Goal: Task Accomplishment & Management: Manage account settings

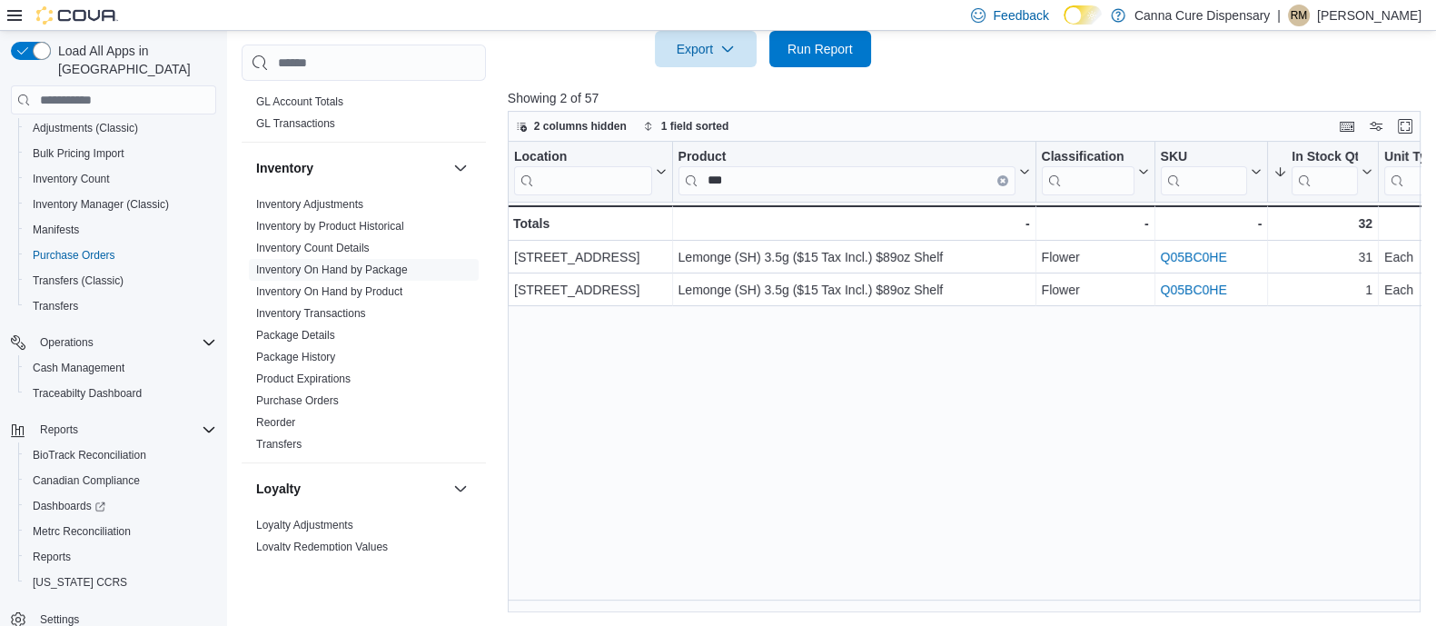
scroll to position [519, 0]
click at [280, 393] on link "Purchase Orders" at bounding box center [297, 399] width 83 height 13
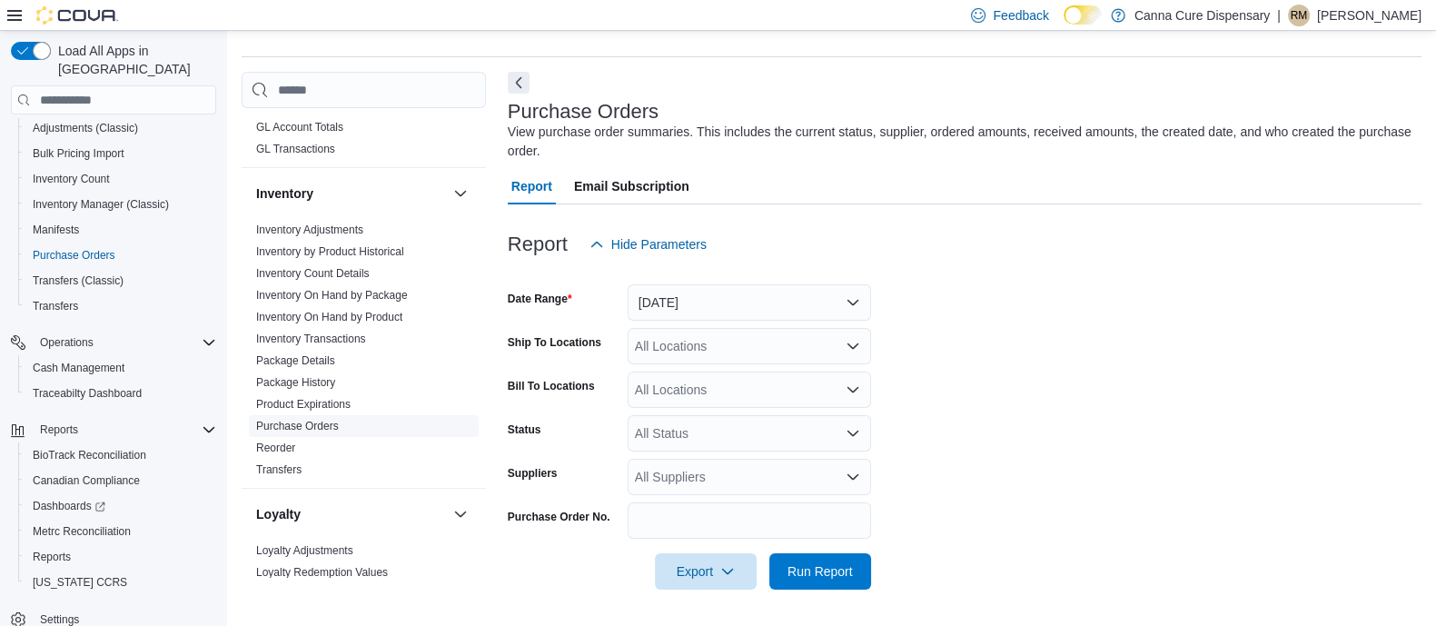
scroll to position [47, 0]
click at [697, 293] on button "Yesterday" at bounding box center [749, 302] width 243 height 36
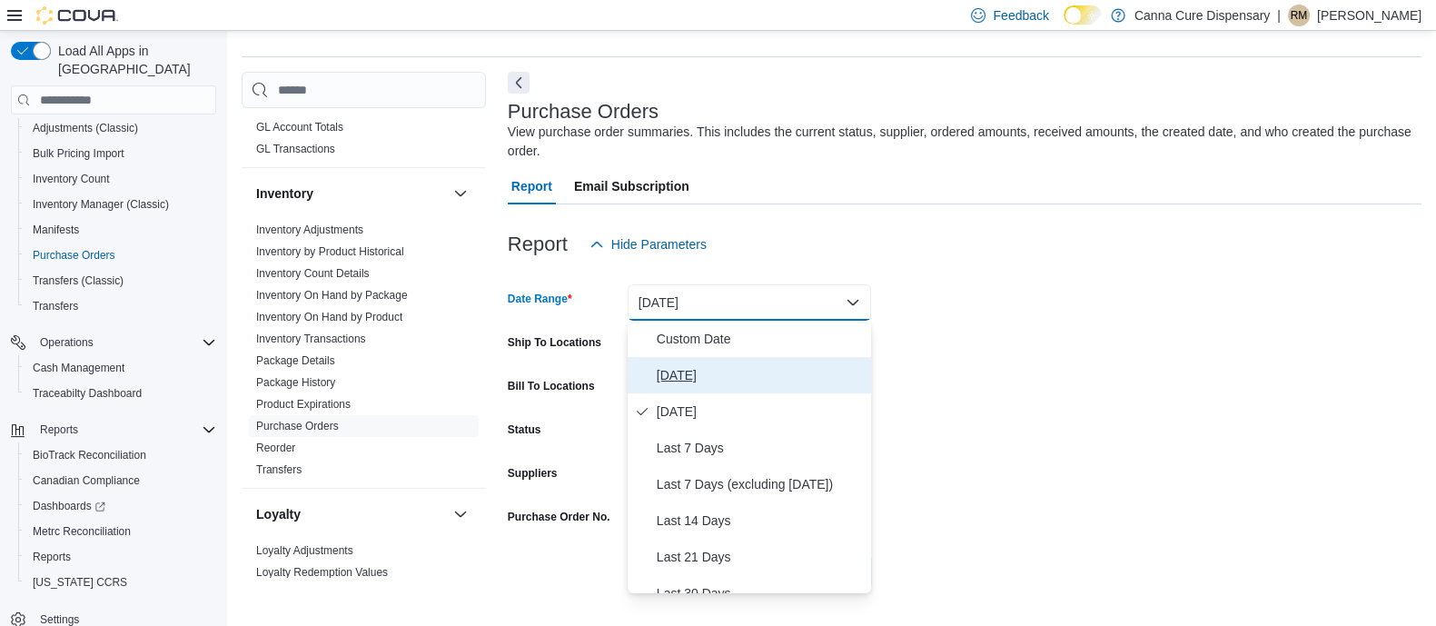
click at [680, 372] on span "Today" at bounding box center [760, 375] width 207 height 22
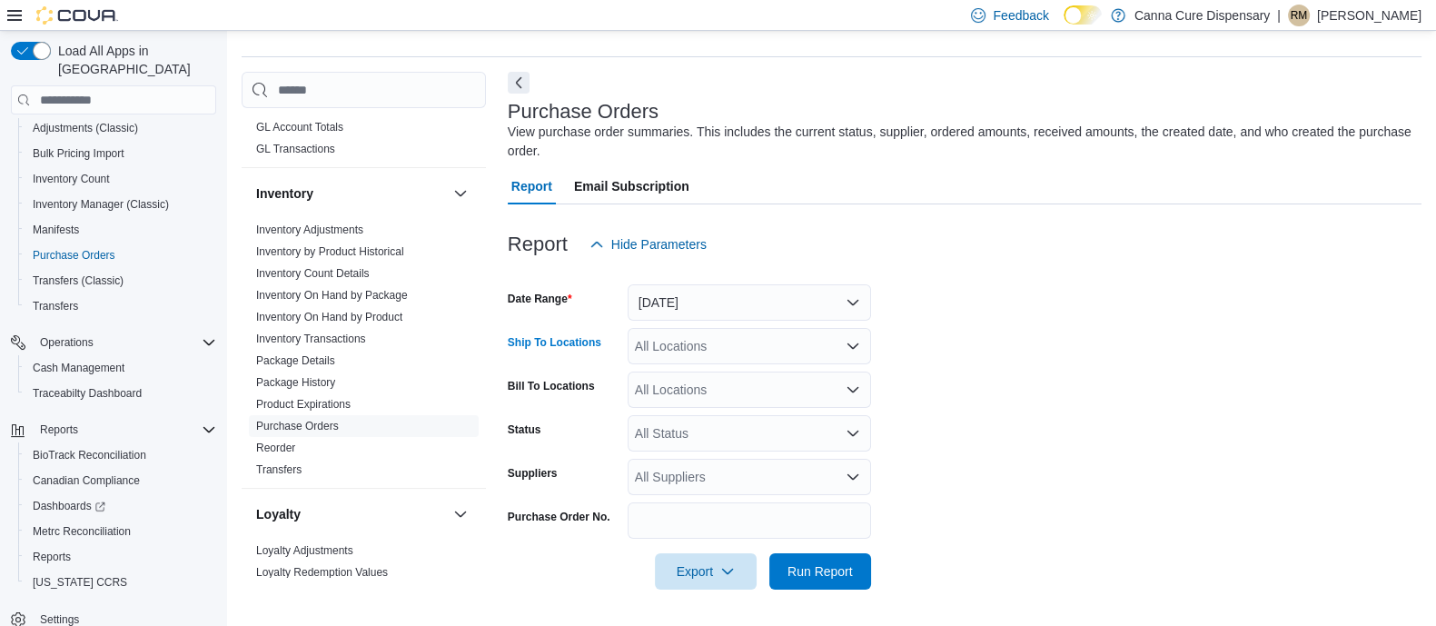
click at [785, 350] on div "All Locations" at bounding box center [749, 346] width 243 height 36
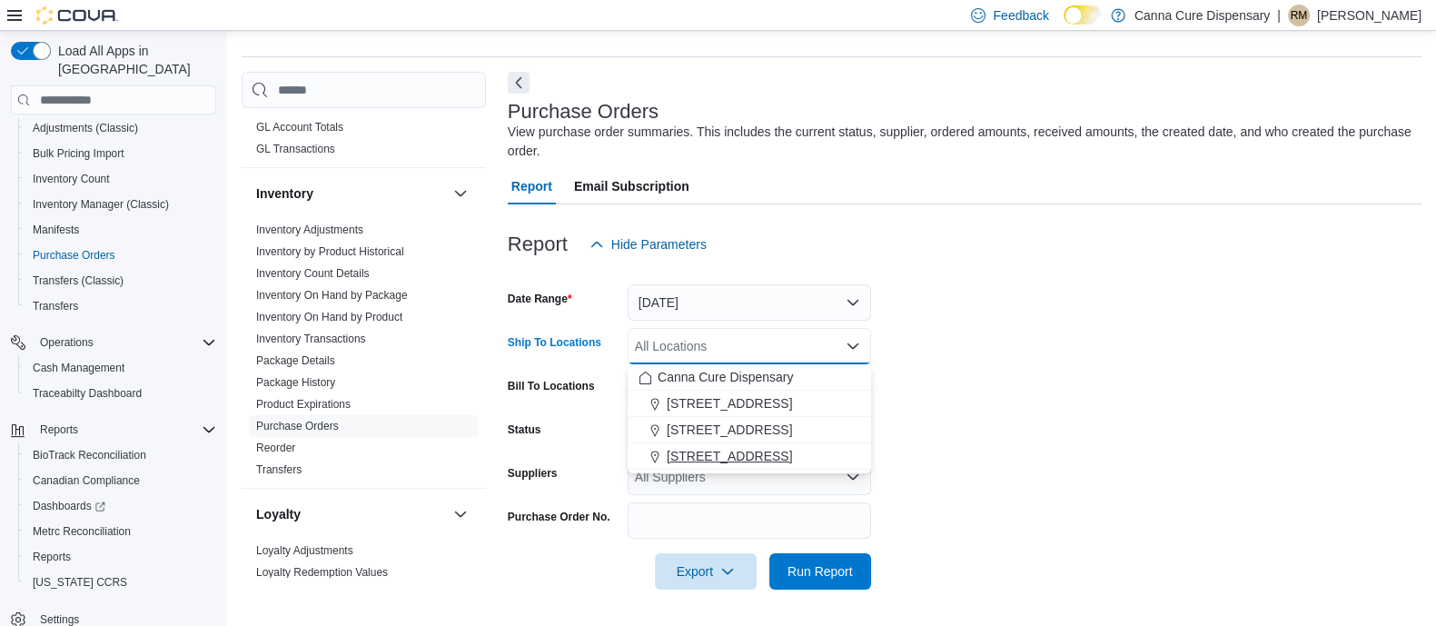
click at [731, 451] on span "[STREET_ADDRESS]" at bounding box center [729, 456] width 125 height 18
click at [1008, 384] on form "Date Range Today Ship To Locations 1919-B NW Cache Rd Combo box. Selected. 1919…" at bounding box center [965, 426] width 914 height 327
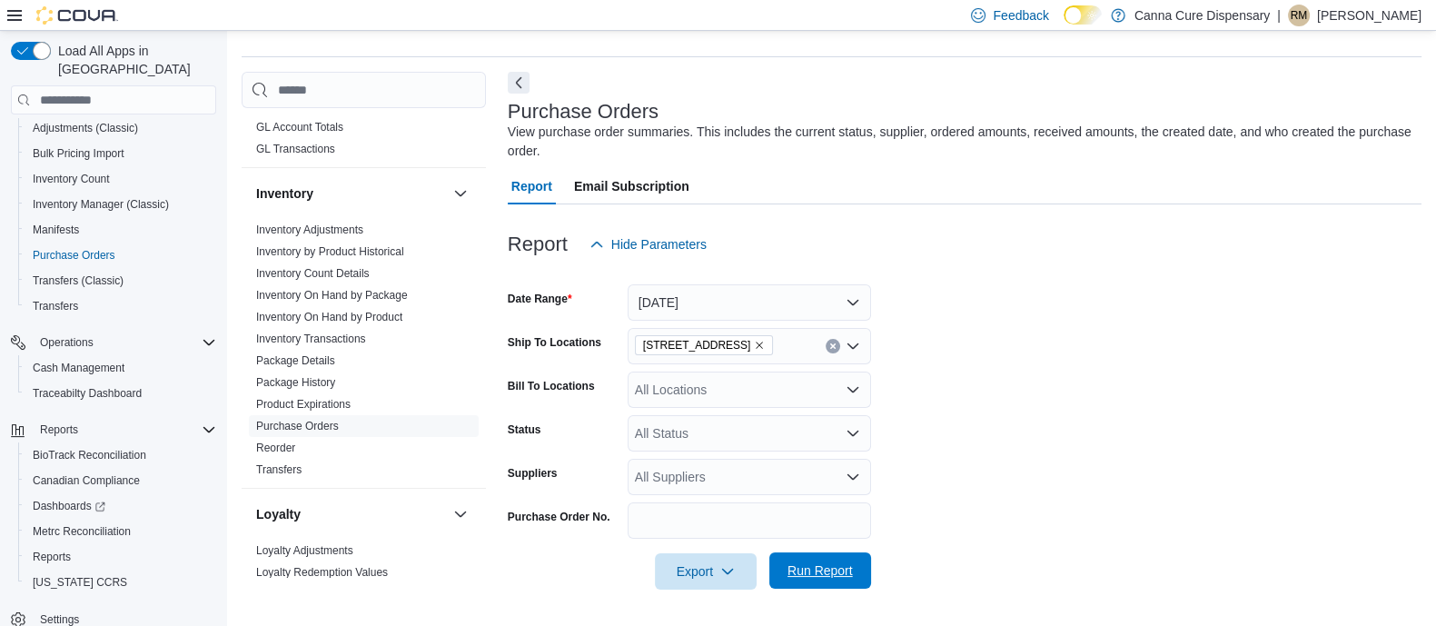
click at [824, 565] on span "Run Report" at bounding box center [820, 570] width 65 height 18
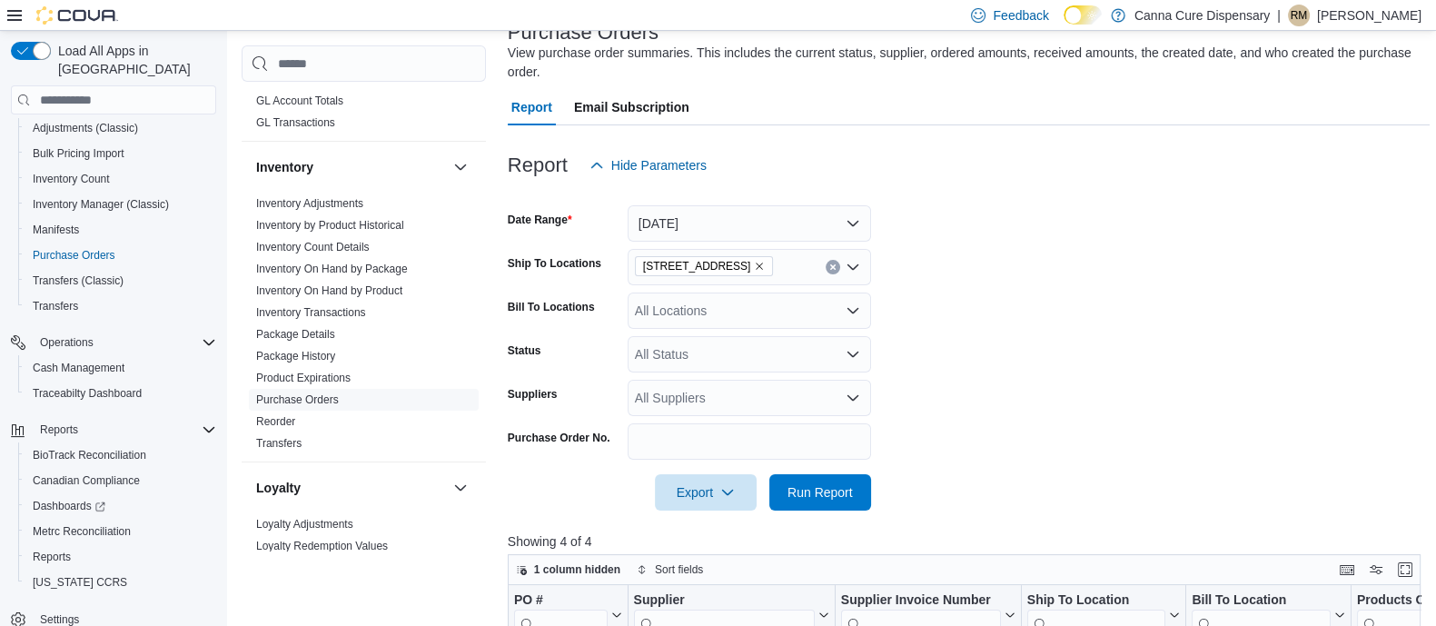
scroll to position [108, 0]
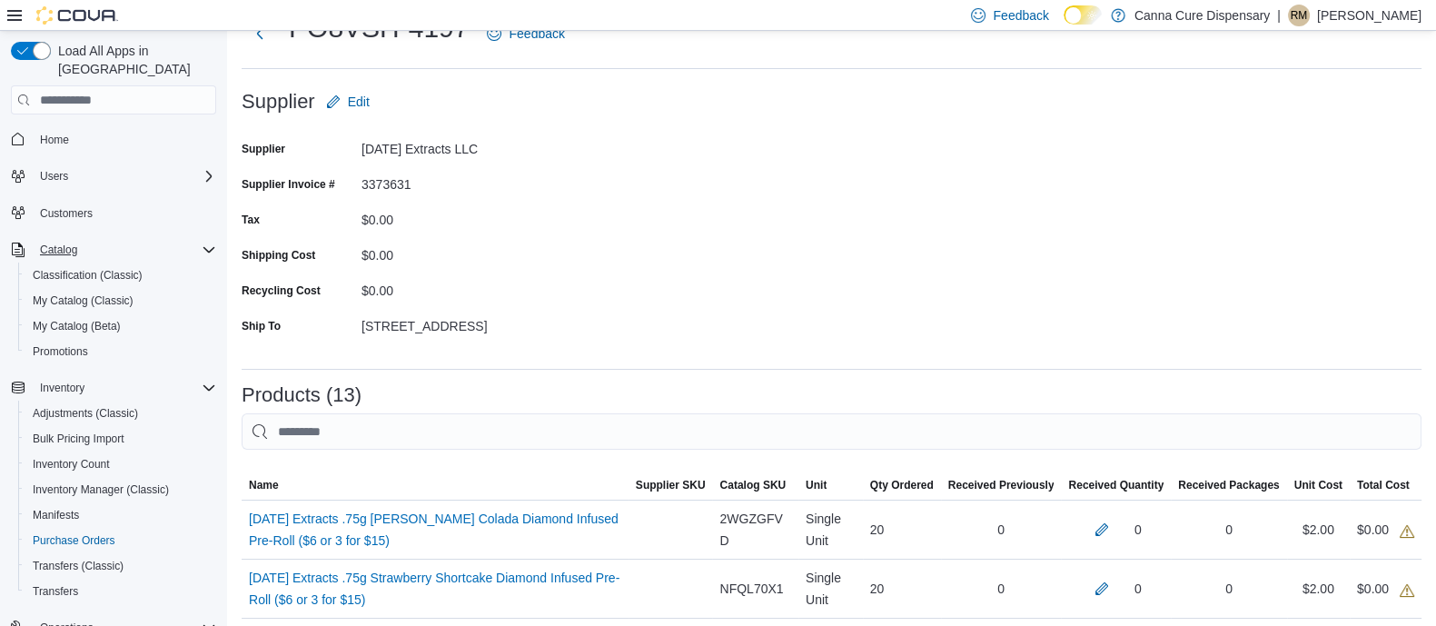
scroll to position [68, 0]
click at [60, 344] on span "Promotions" at bounding box center [60, 351] width 55 height 15
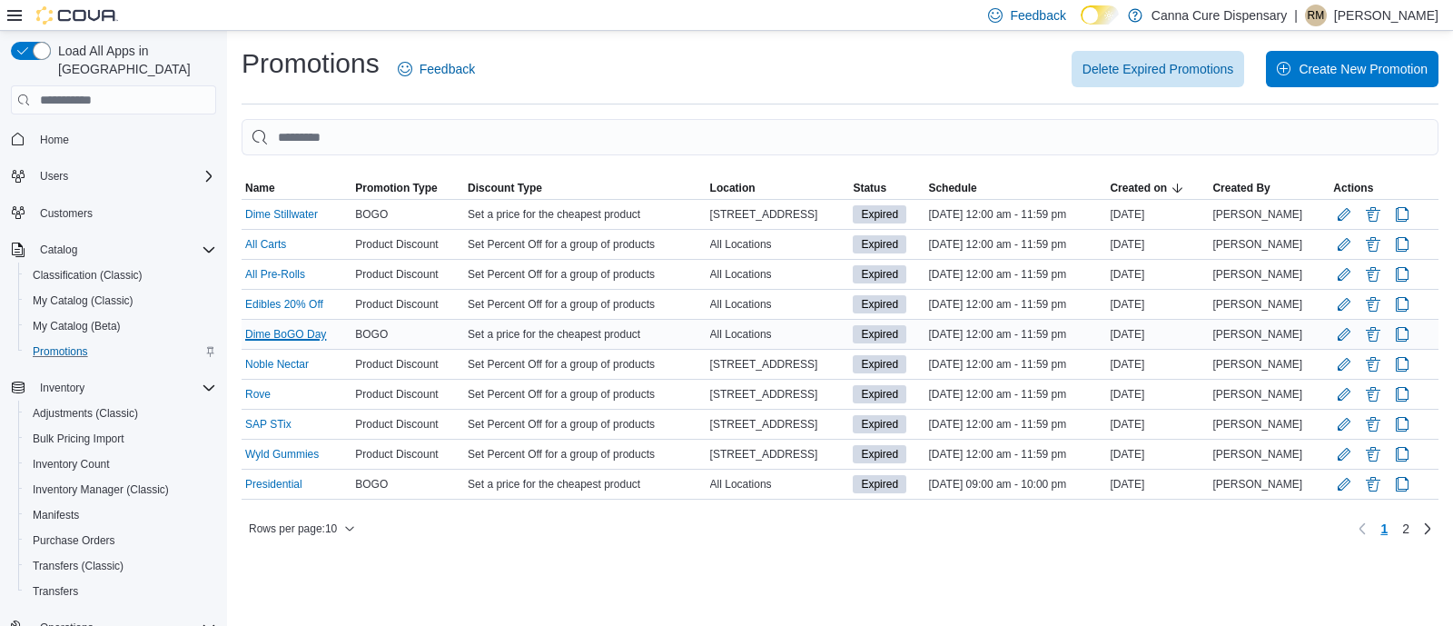
click at [274, 332] on link "Dime BoGO Day" at bounding box center [285, 334] width 81 height 15
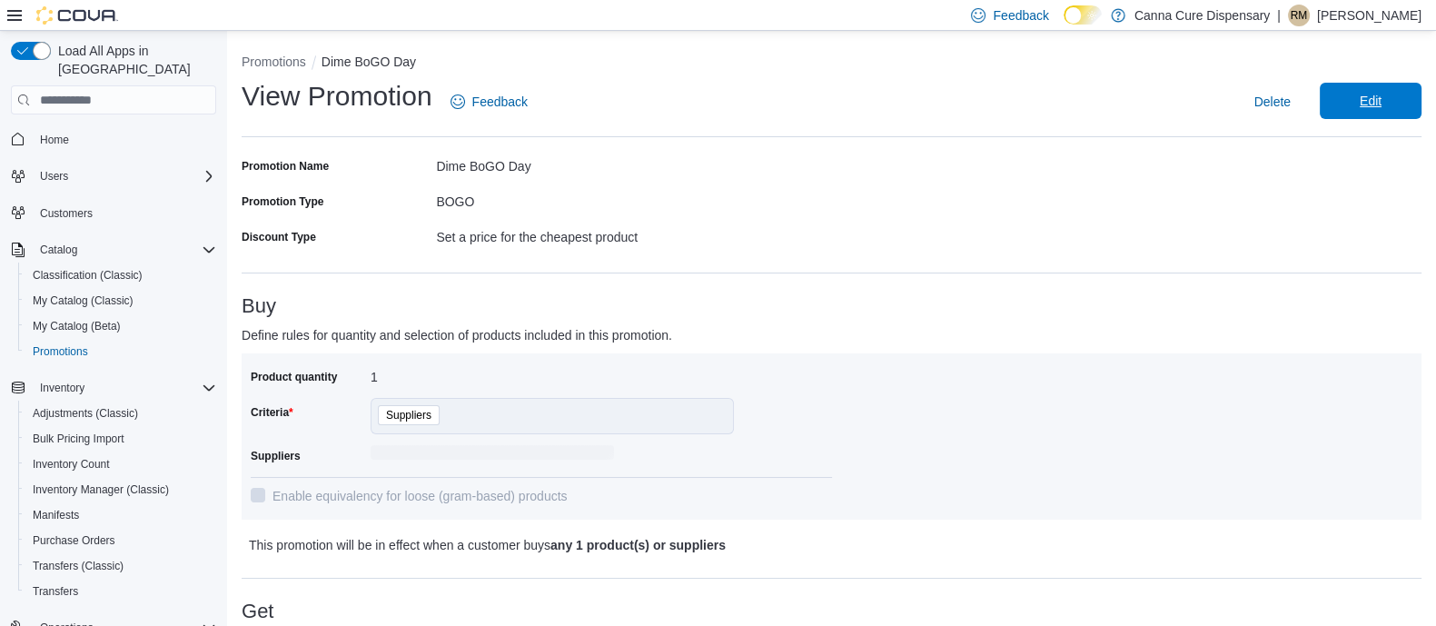
click at [1370, 97] on span "Edit" at bounding box center [1371, 101] width 80 height 36
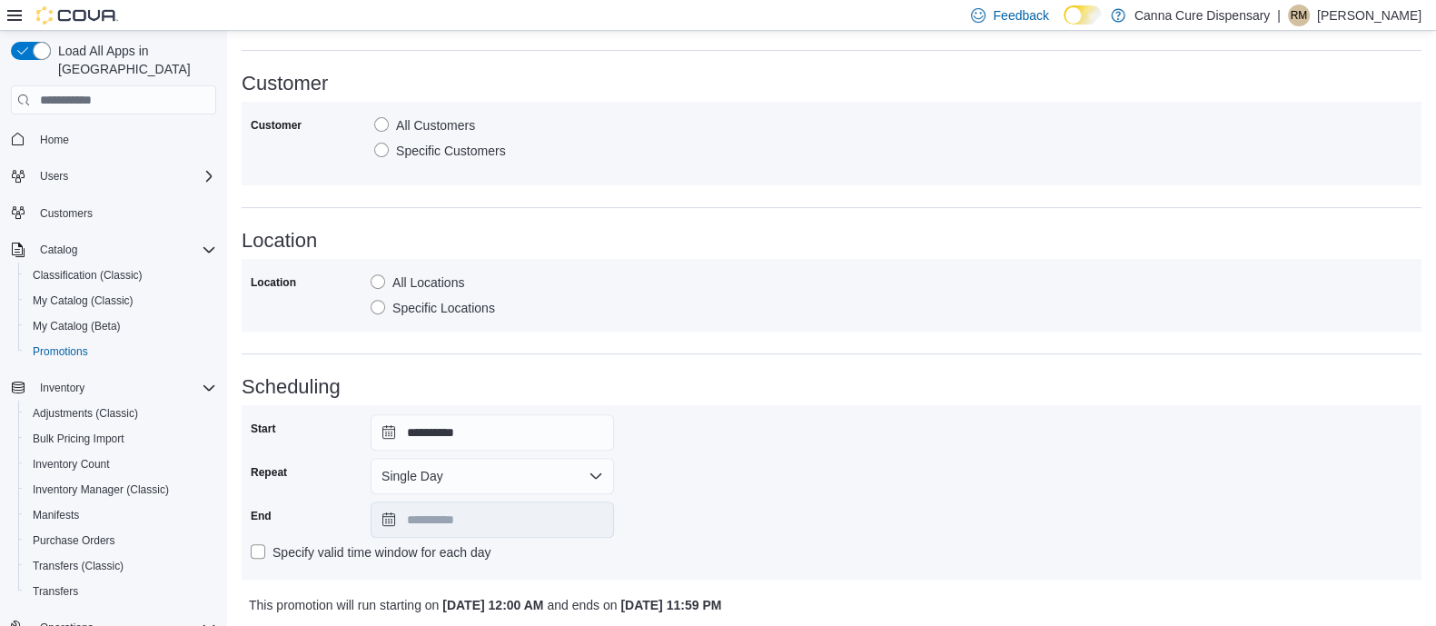
scroll to position [837, 0]
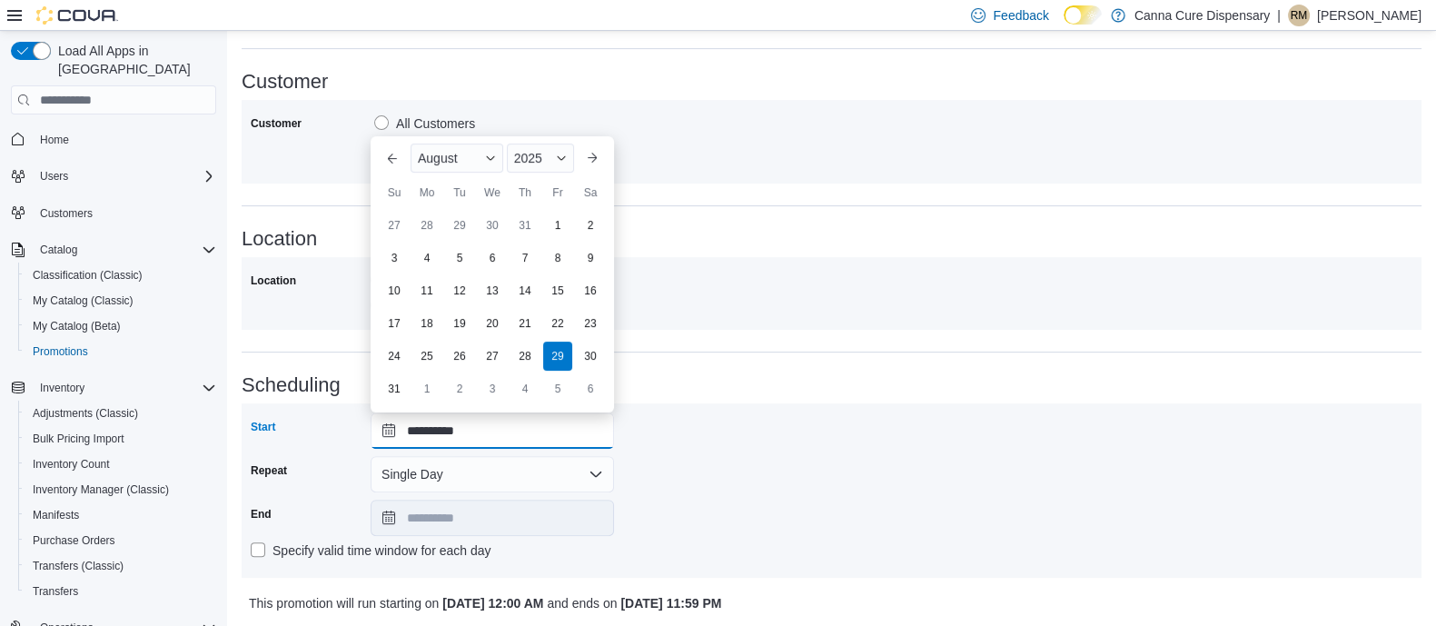
click at [395, 425] on input "**********" at bounding box center [492, 430] width 243 height 36
click at [590, 156] on button "Next month" at bounding box center [592, 158] width 29 height 29
type input "**********"
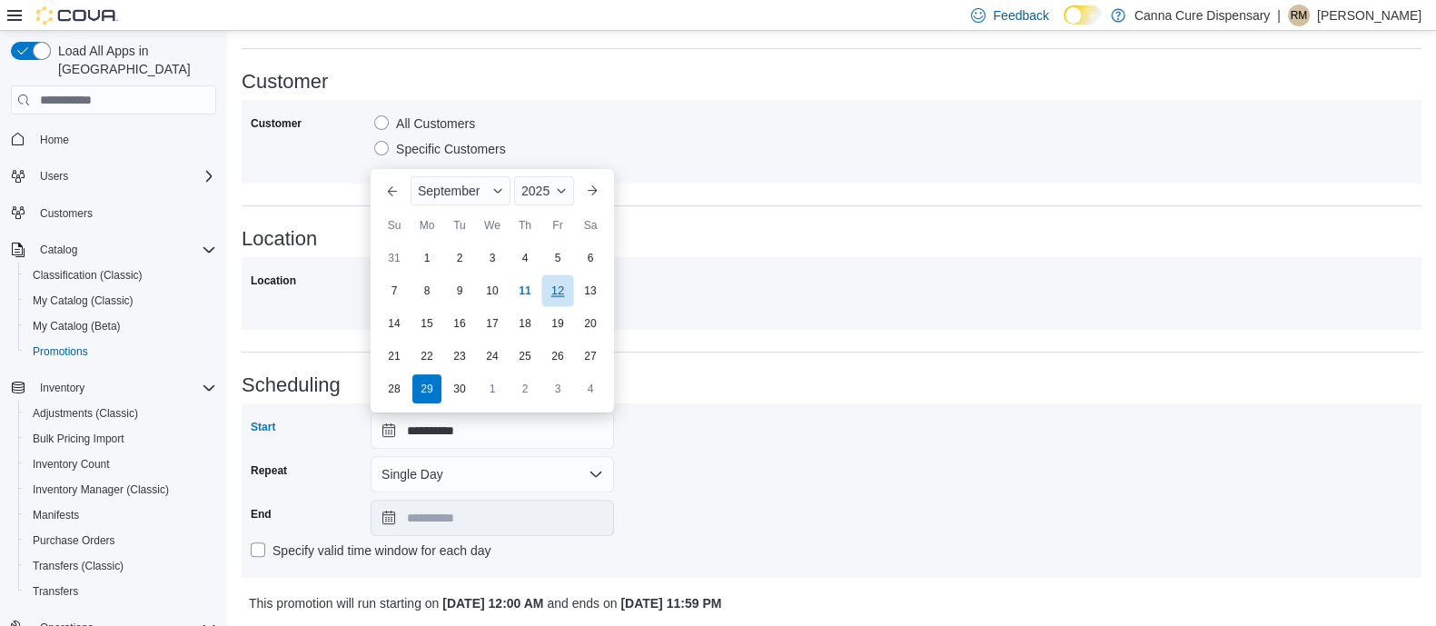
click at [550, 285] on div "12" at bounding box center [557, 291] width 32 height 32
type input "**********"
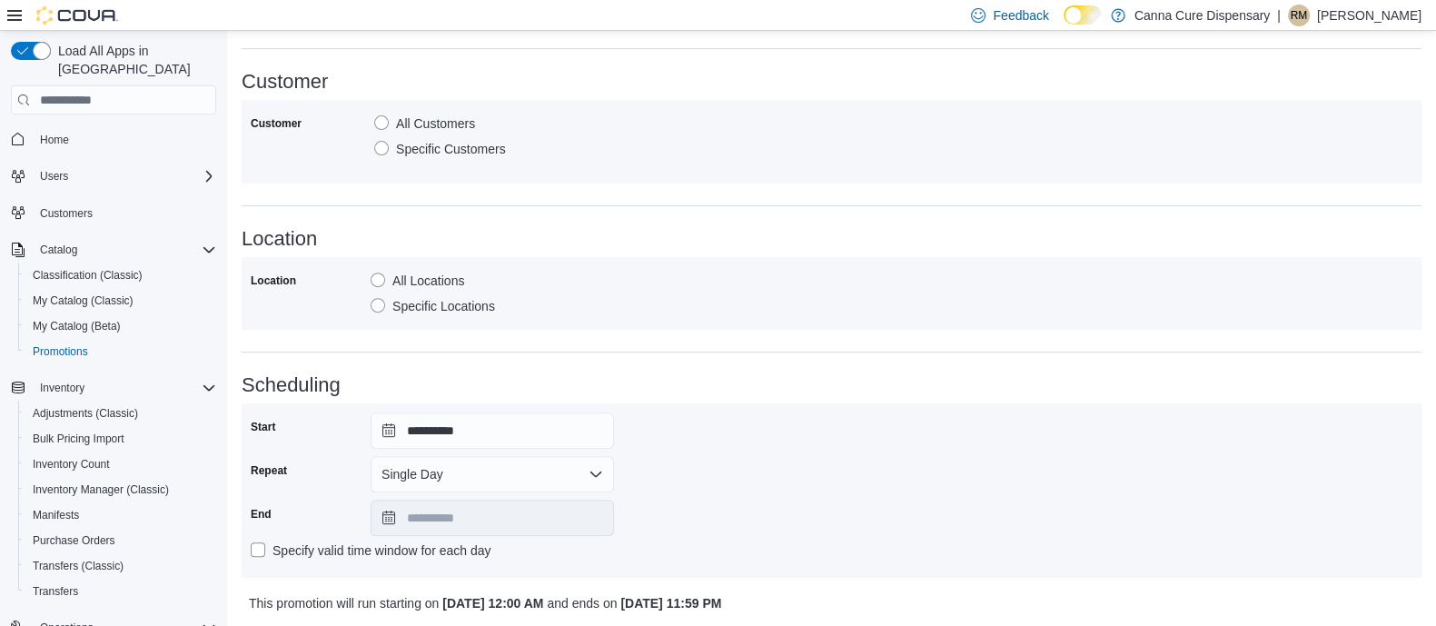
scroll to position [897, 0]
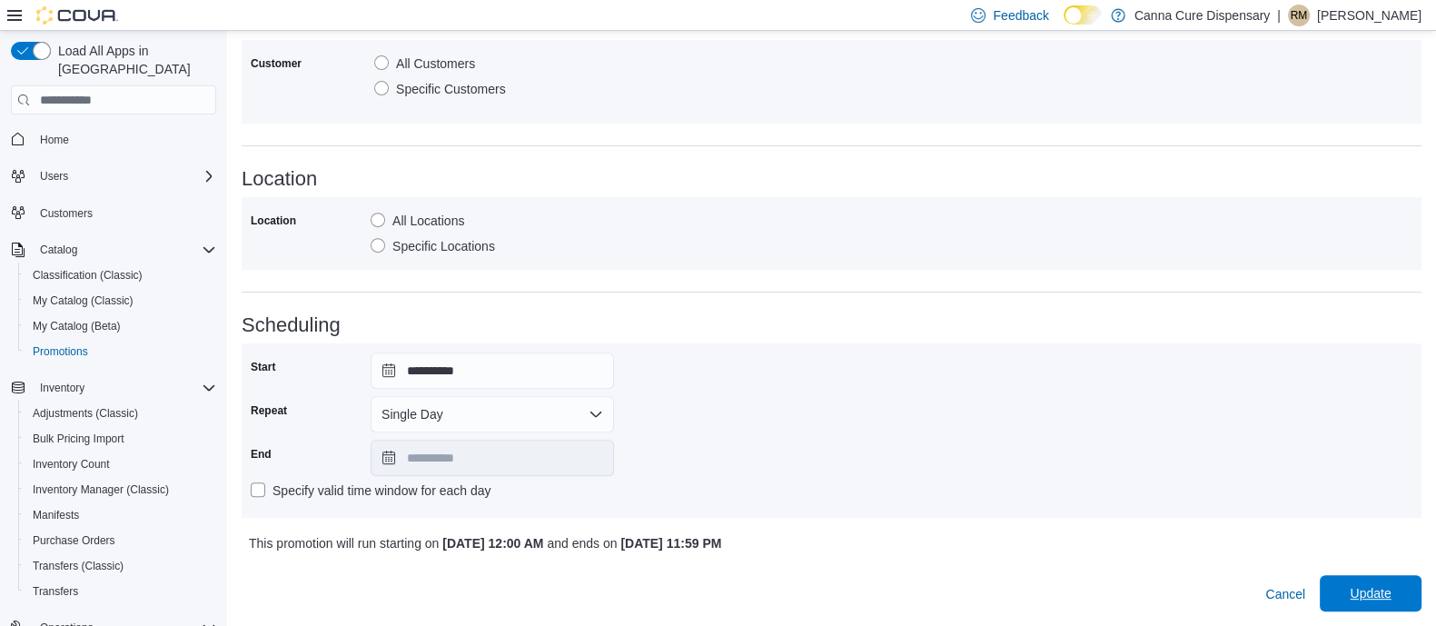
click at [1386, 586] on span "Update" at bounding box center [1370, 593] width 41 height 18
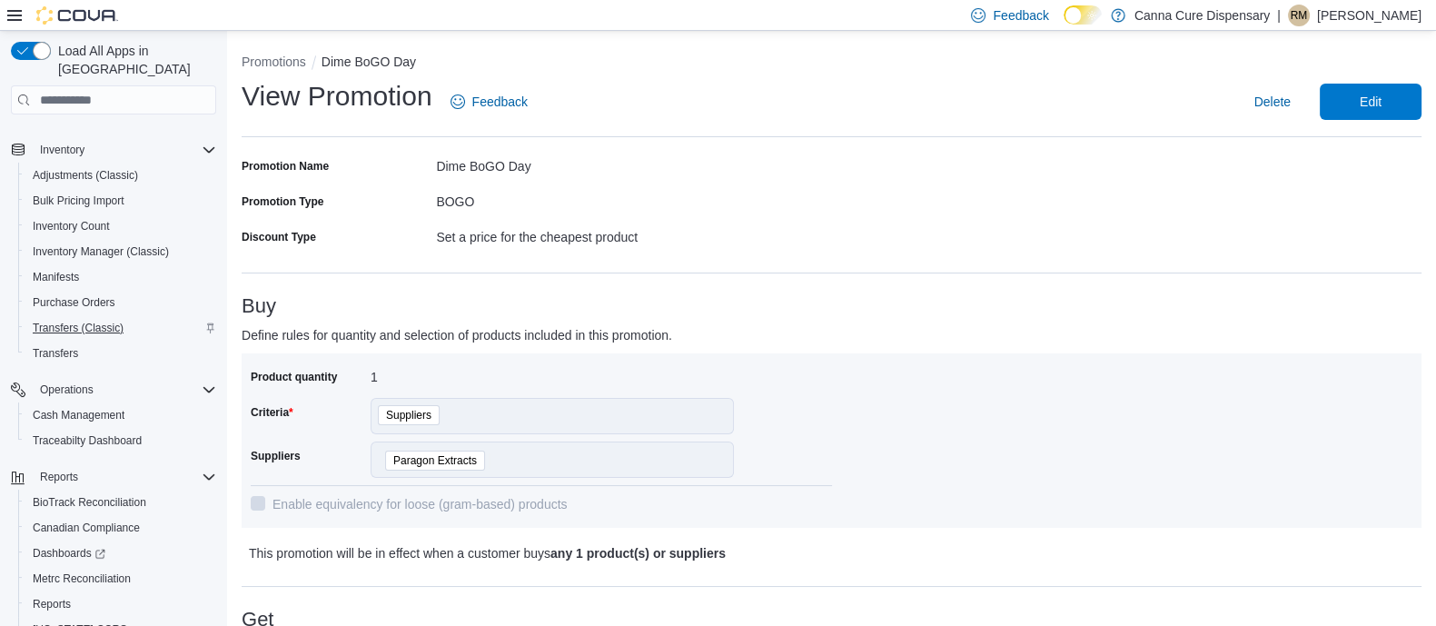
scroll to position [285, 0]
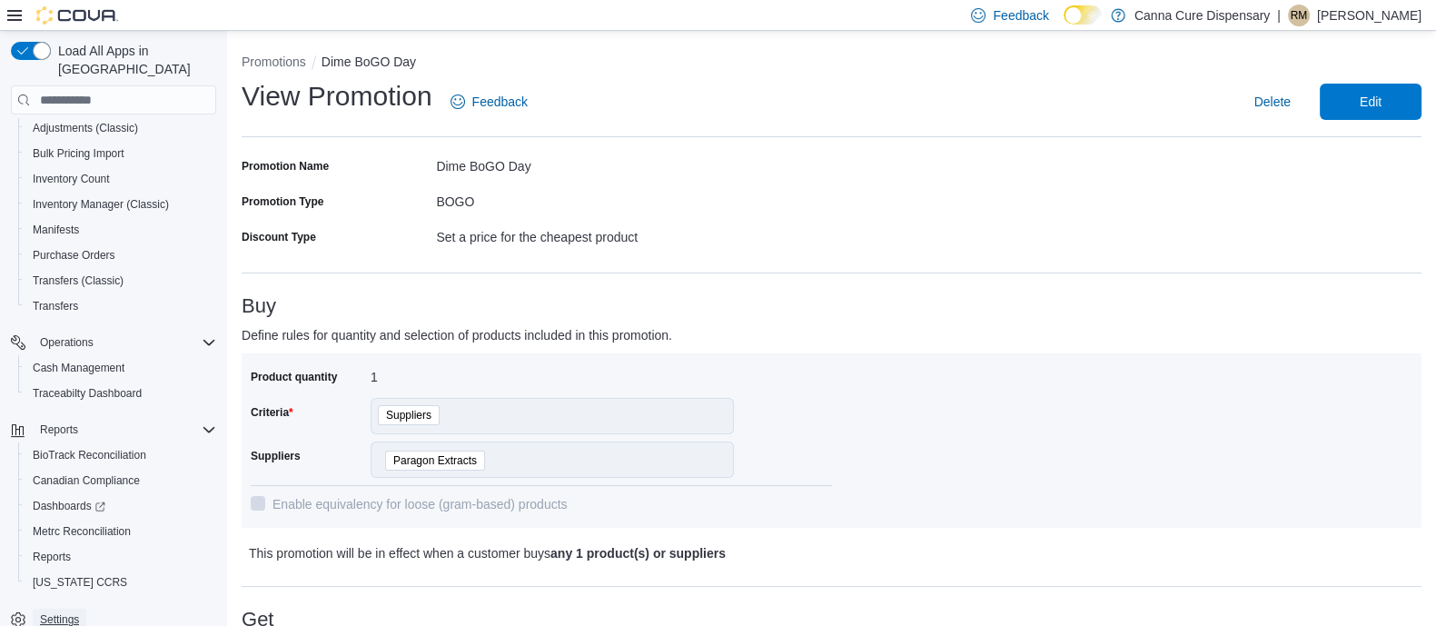
click at [59, 612] on span "Settings" at bounding box center [59, 619] width 39 height 15
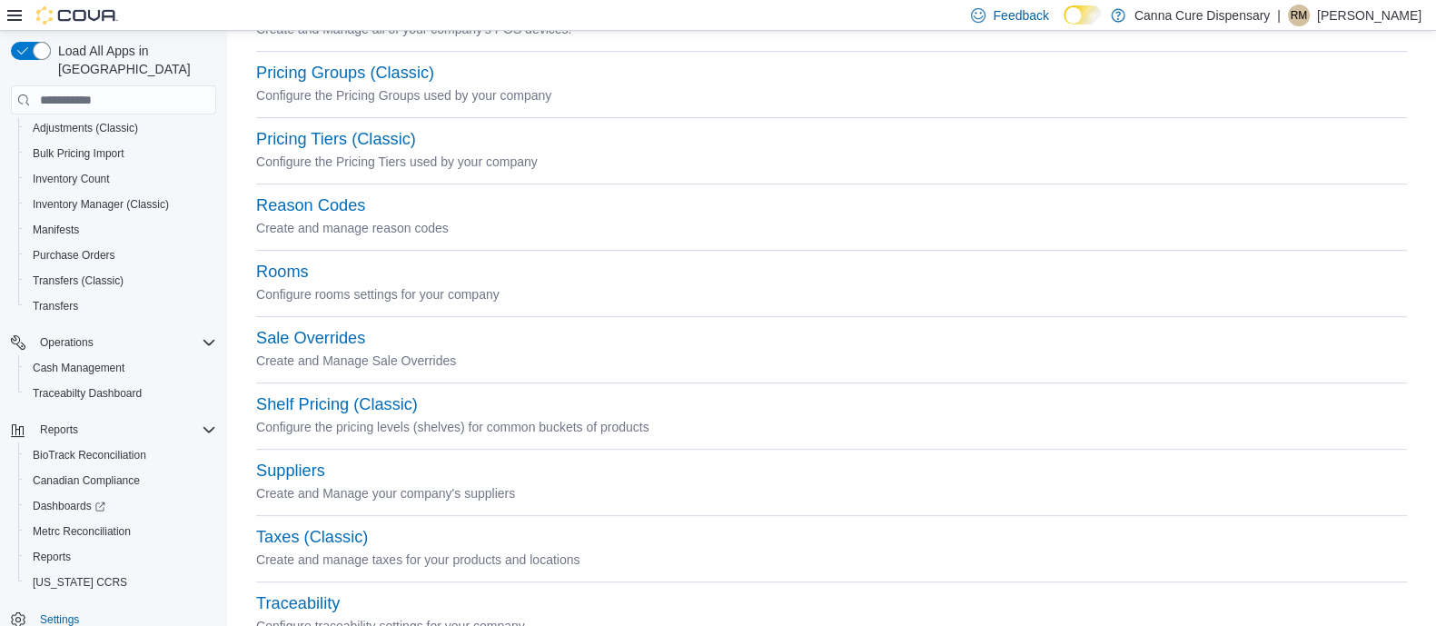
scroll to position [789, 0]
click at [291, 404] on button "Shelf Pricing (Classic)" at bounding box center [337, 404] width 162 height 19
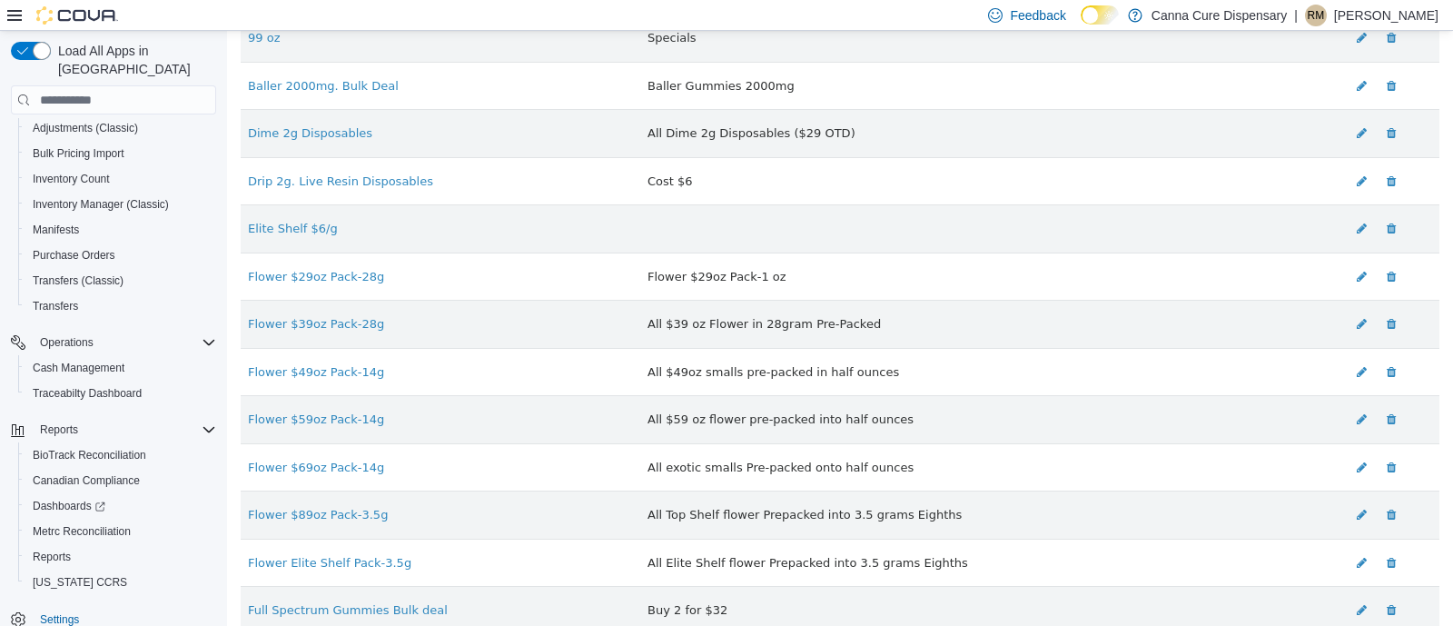
scroll to position [980, 0]
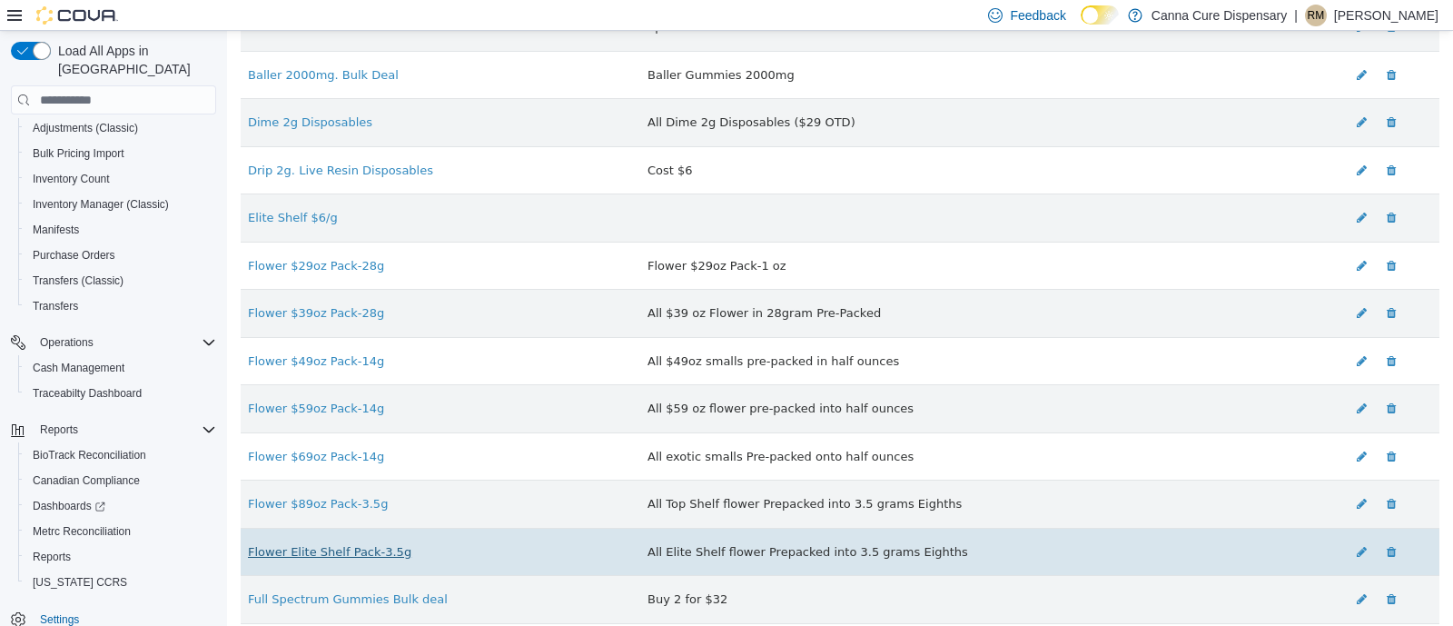
click at [312, 545] on link "Flower Elite Shelf Pack-3.5g" at bounding box center [330, 552] width 164 height 14
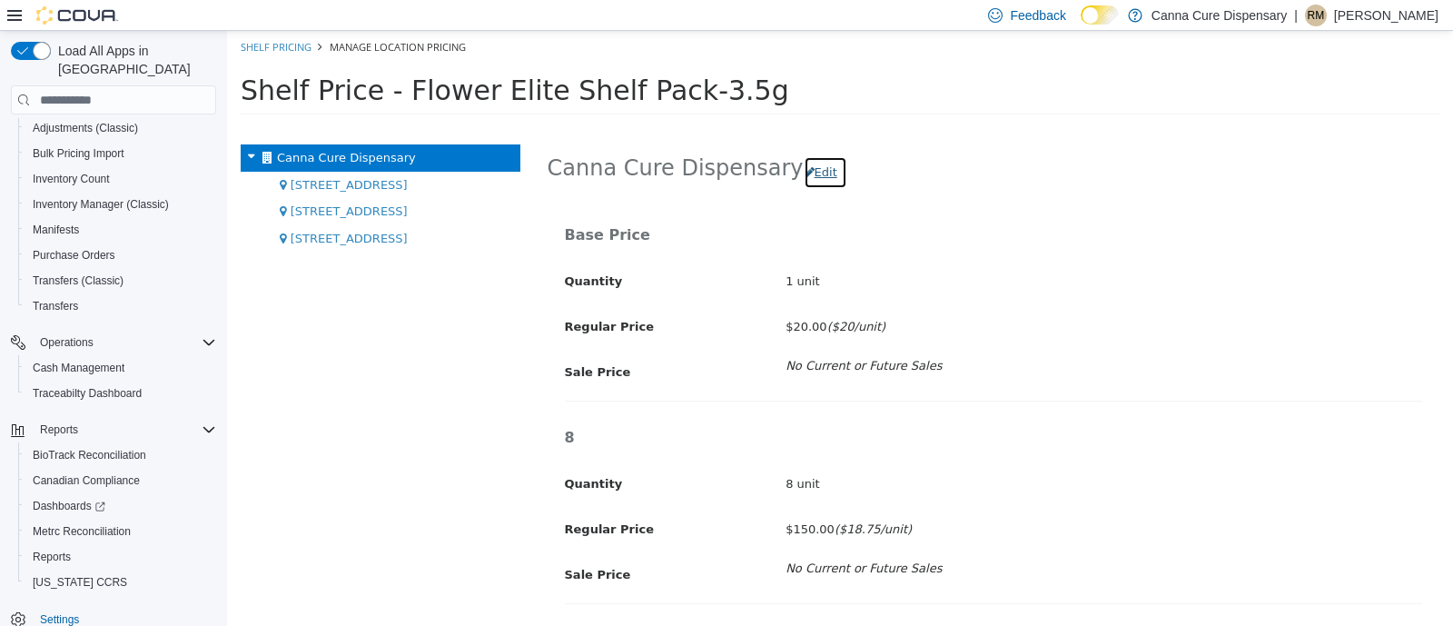
click at [810, 172] on button "Edit" at bounding box center [826, 172] width 44 height 33
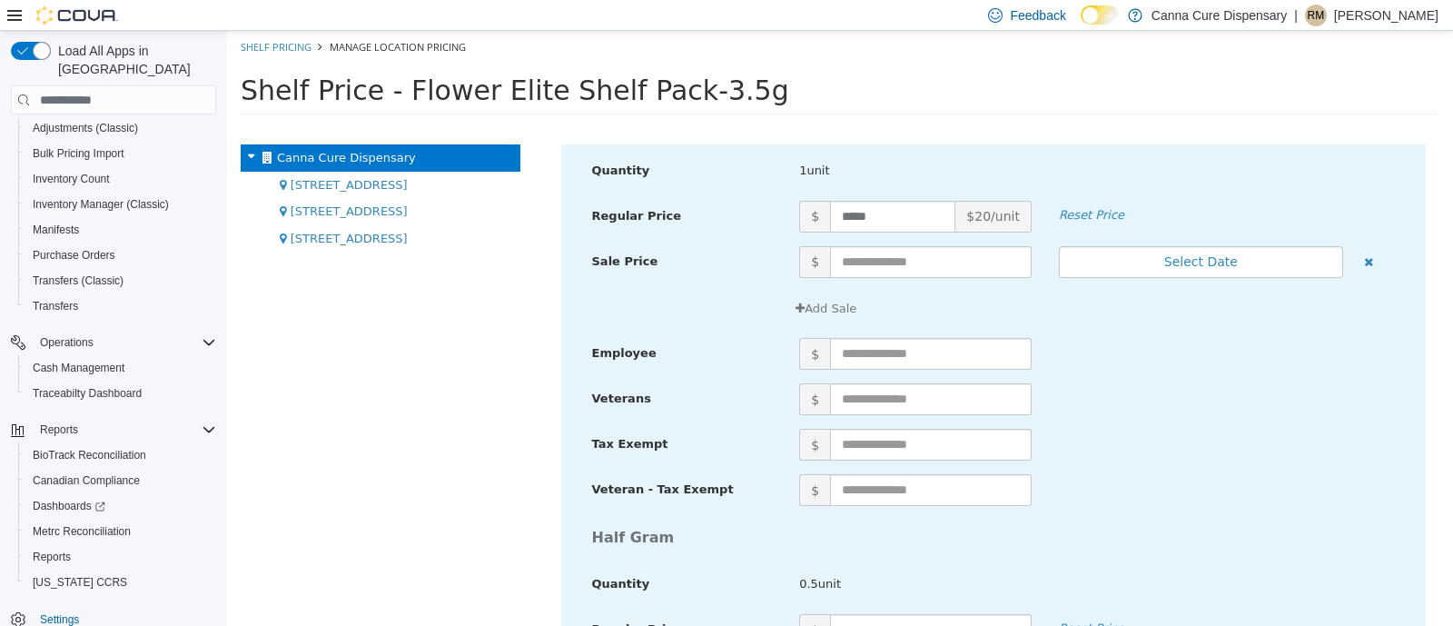
scroll to position [179, 0]
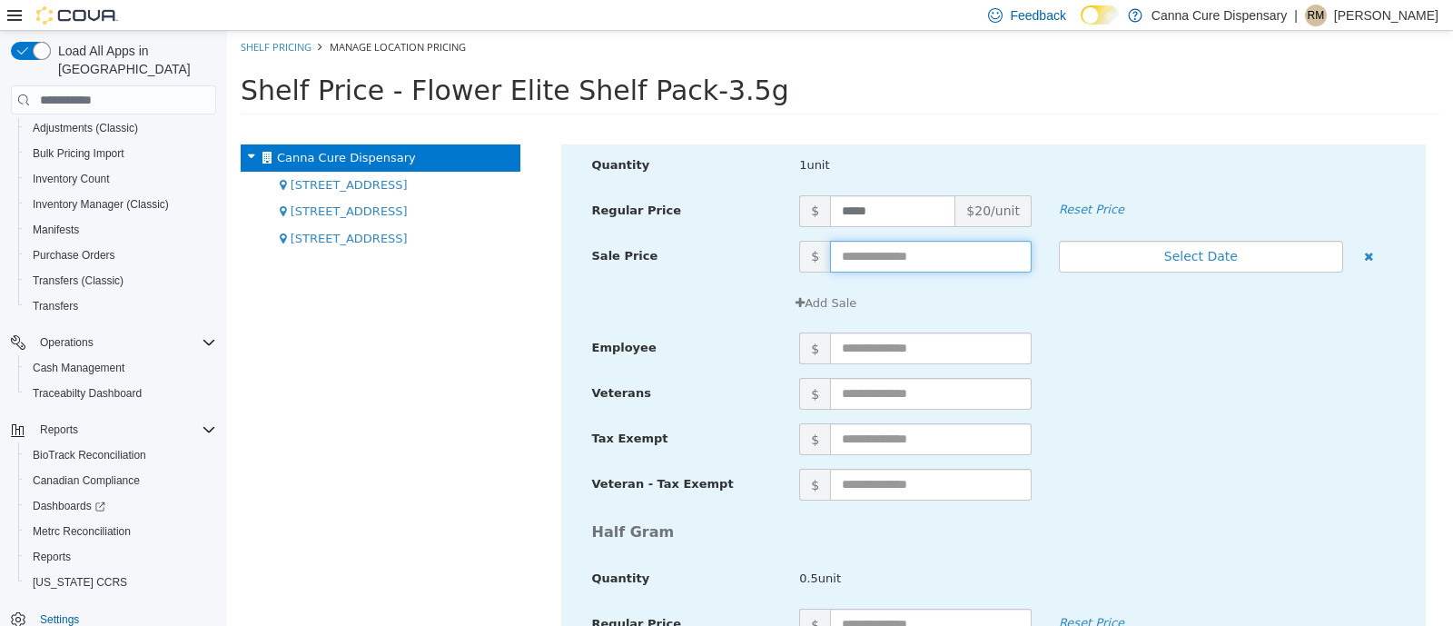
click at [857, 263] on input "text" at bounding box center [931, 257] width 202 height 32
type input "**"
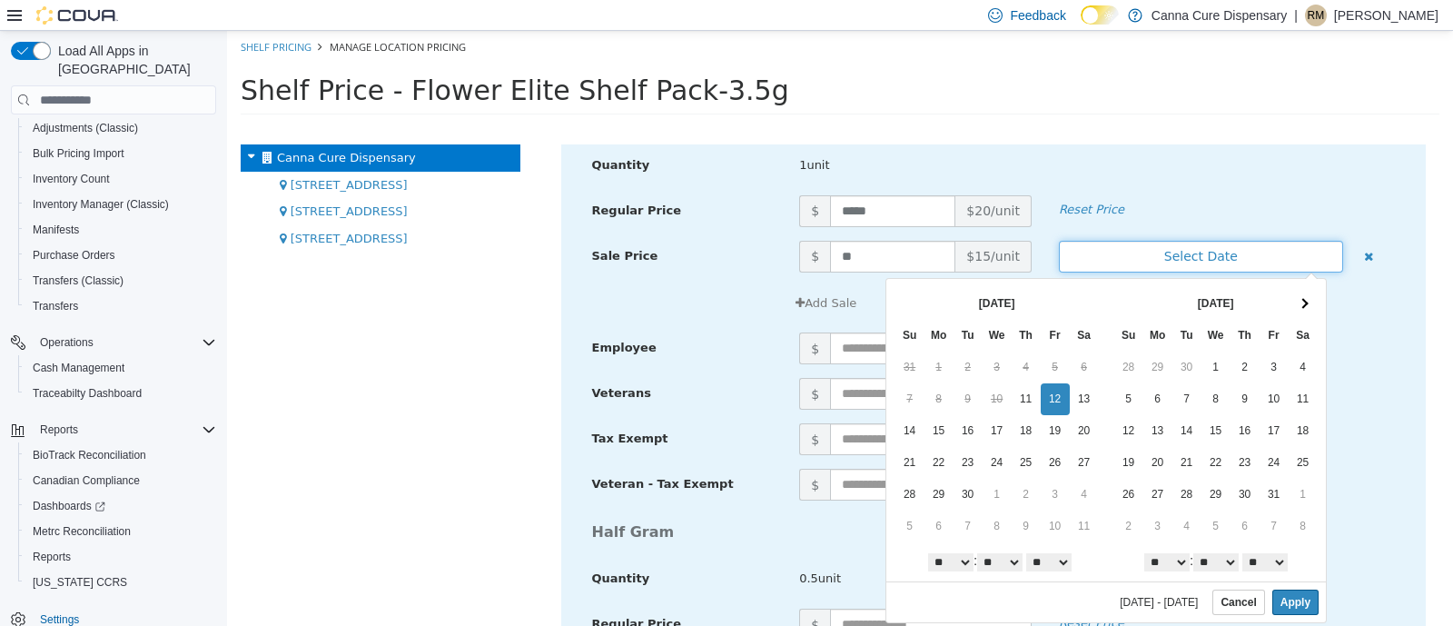
click at [1163, 253] on button "Select Date" at bounding box center [1201, 257] width 284 height 32
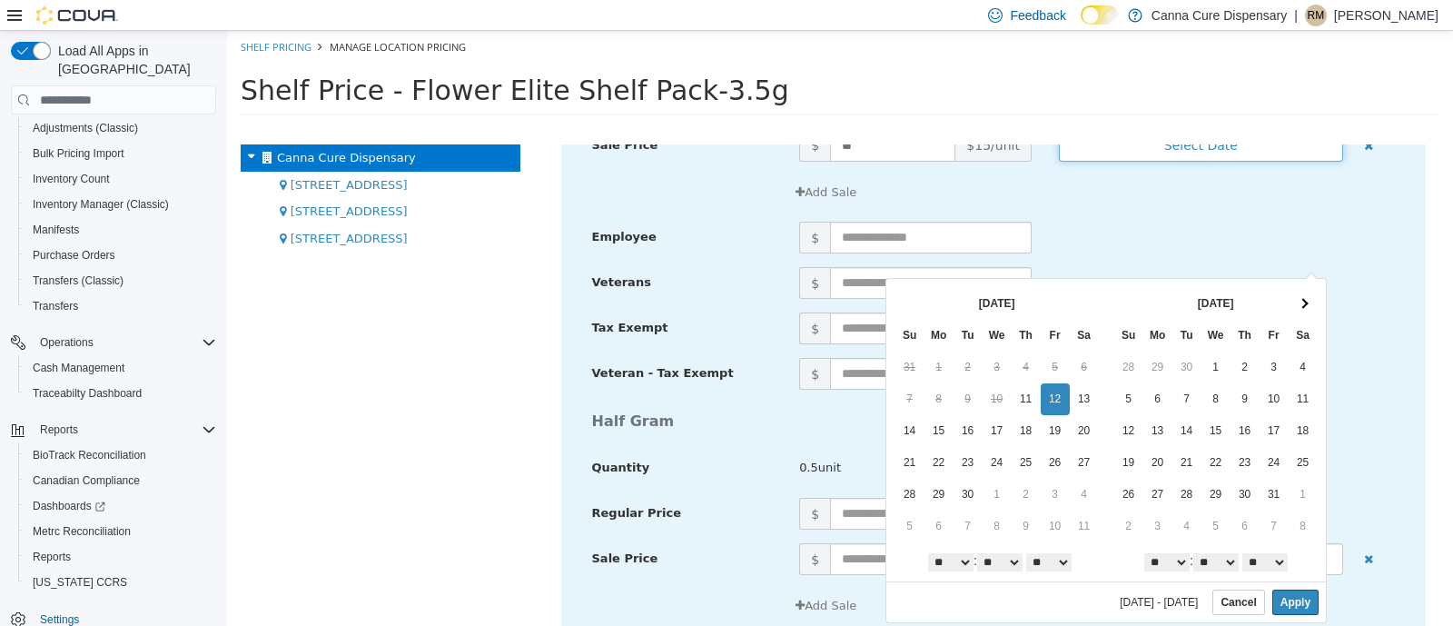
scroll to position [296, 0]
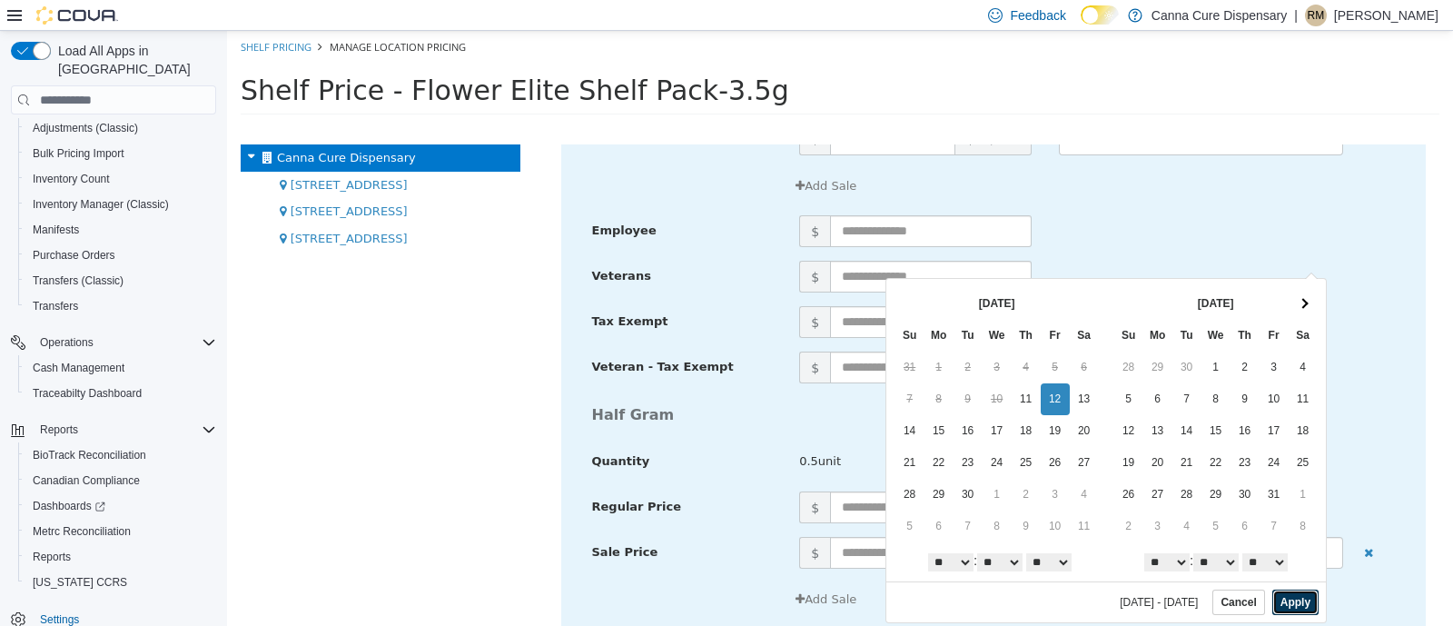
click at [1289, 596] on button "Apply" at bounding box center [1296, 602] width 46 height 25
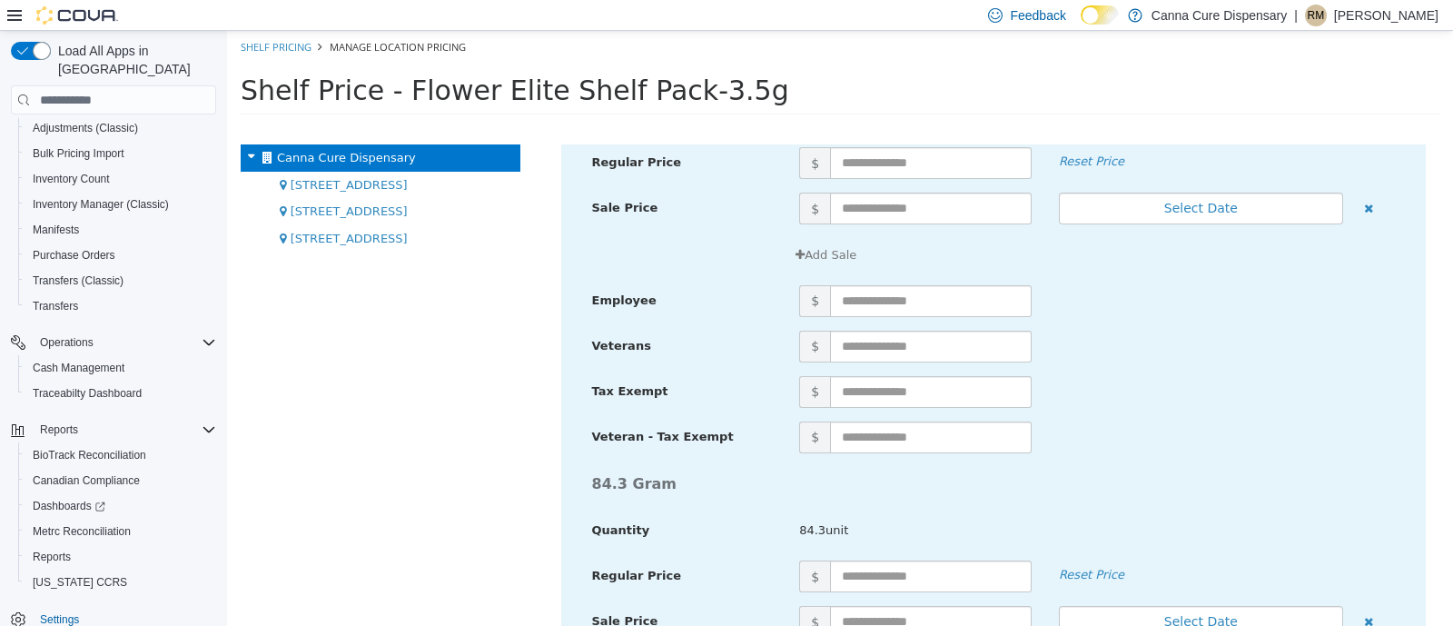
scroll to position [10905, 0]
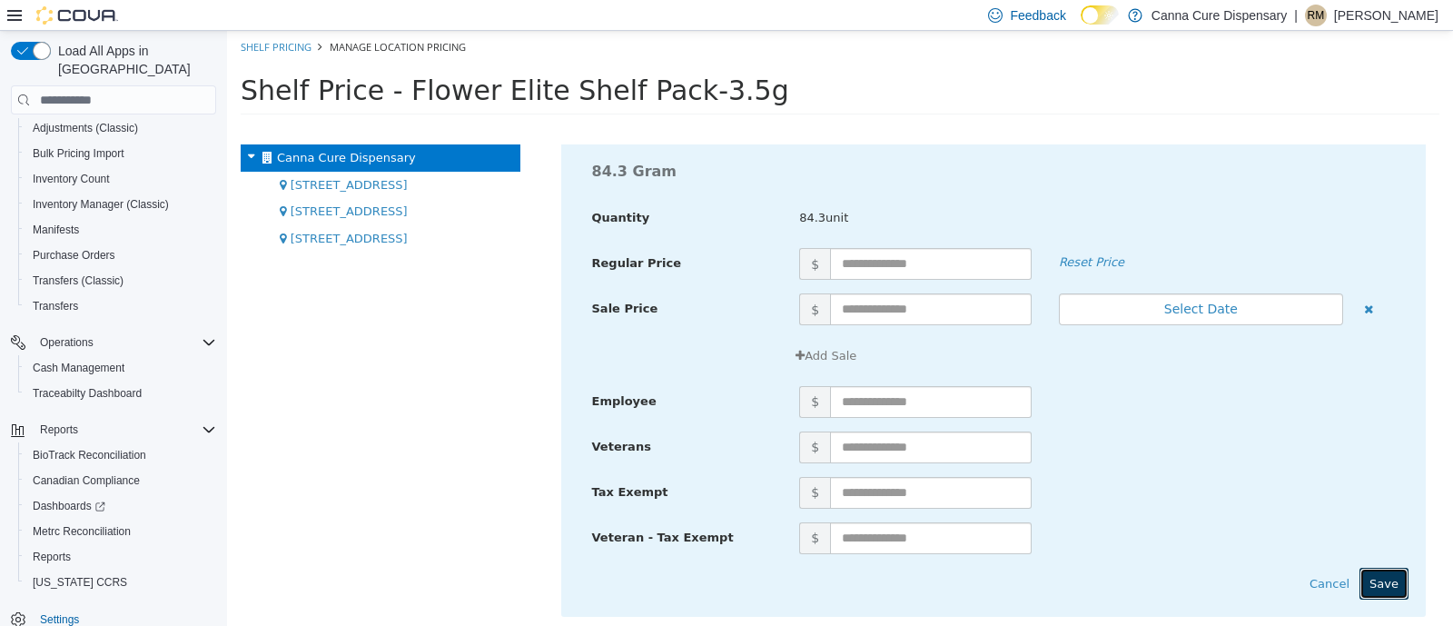
click at [1360, 576] on button "Save" at bounding box center [1384, 584] width 49 height 33
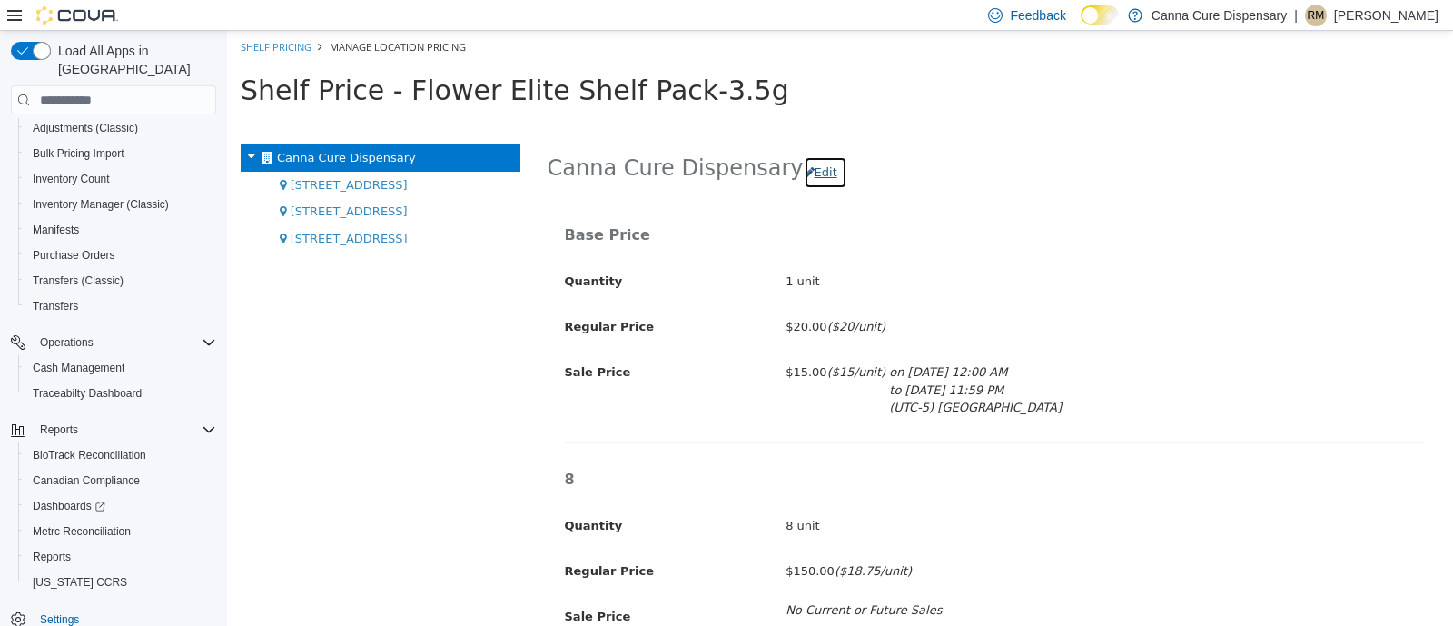
click at [804, 174] on button "Edit" at bounding box center [826, 172] width 44 height 33
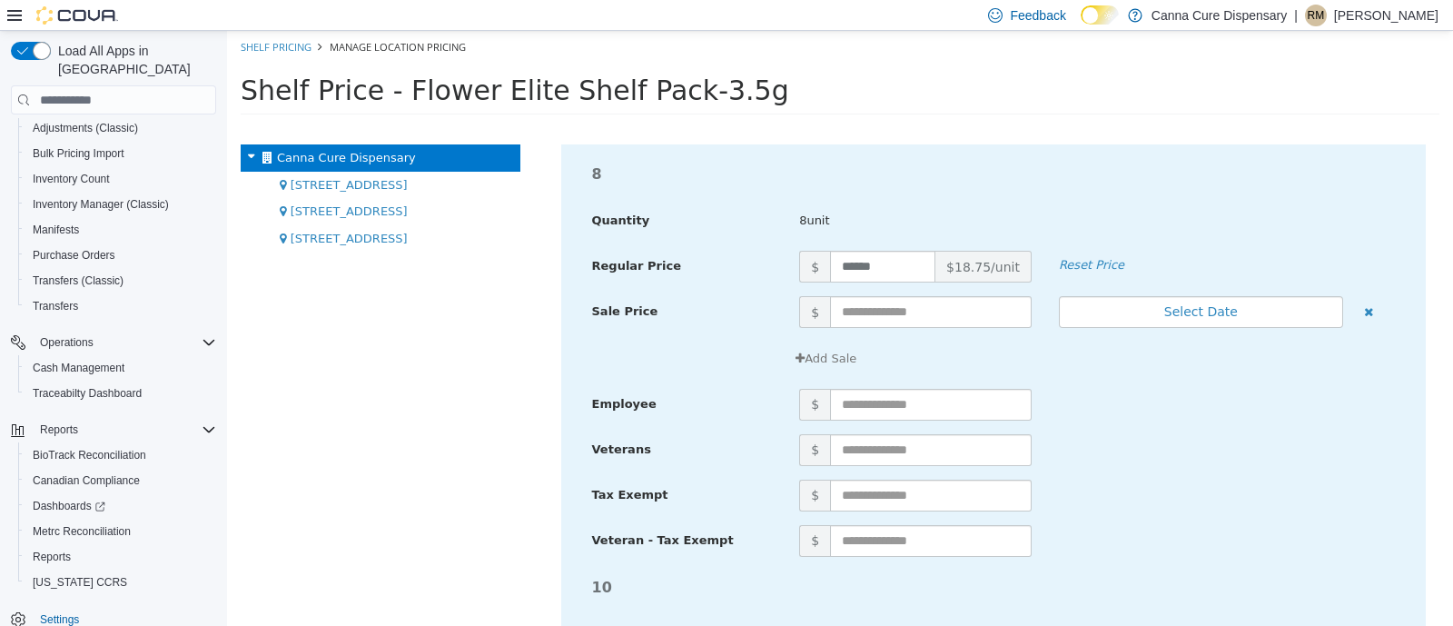
scroll to position [6353, 0]
click at [873, 309] on input "text" at bounding box center [931, 314] width 202 height 32
type input "***"
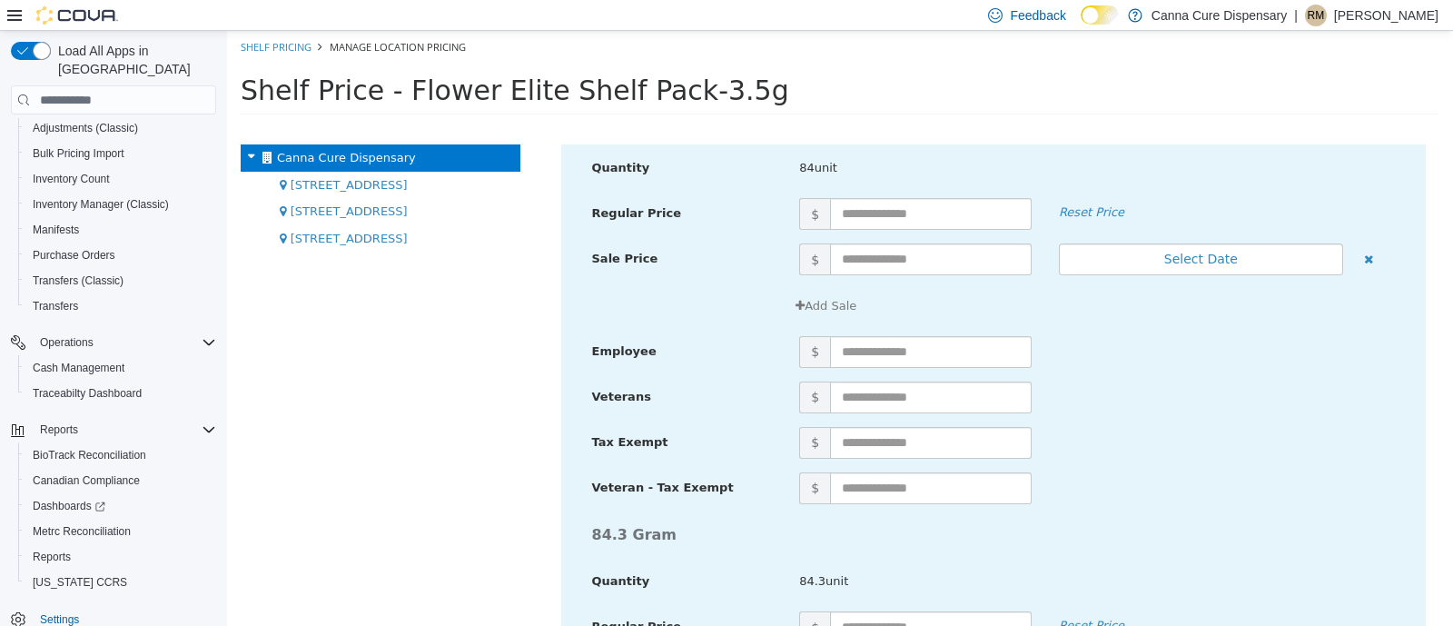
scroll to position [10905, 0]
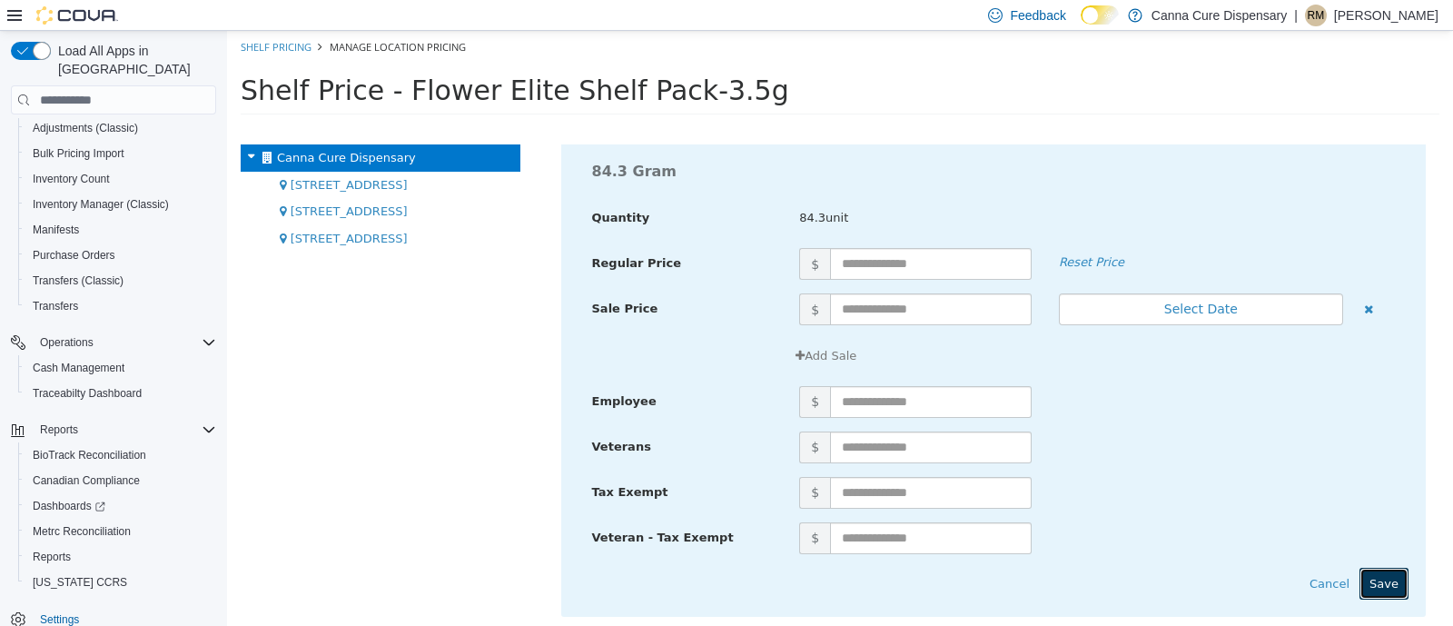
click at [1360, 574] on button "Save" at bounding box center [1384, 584] width 49 height 33
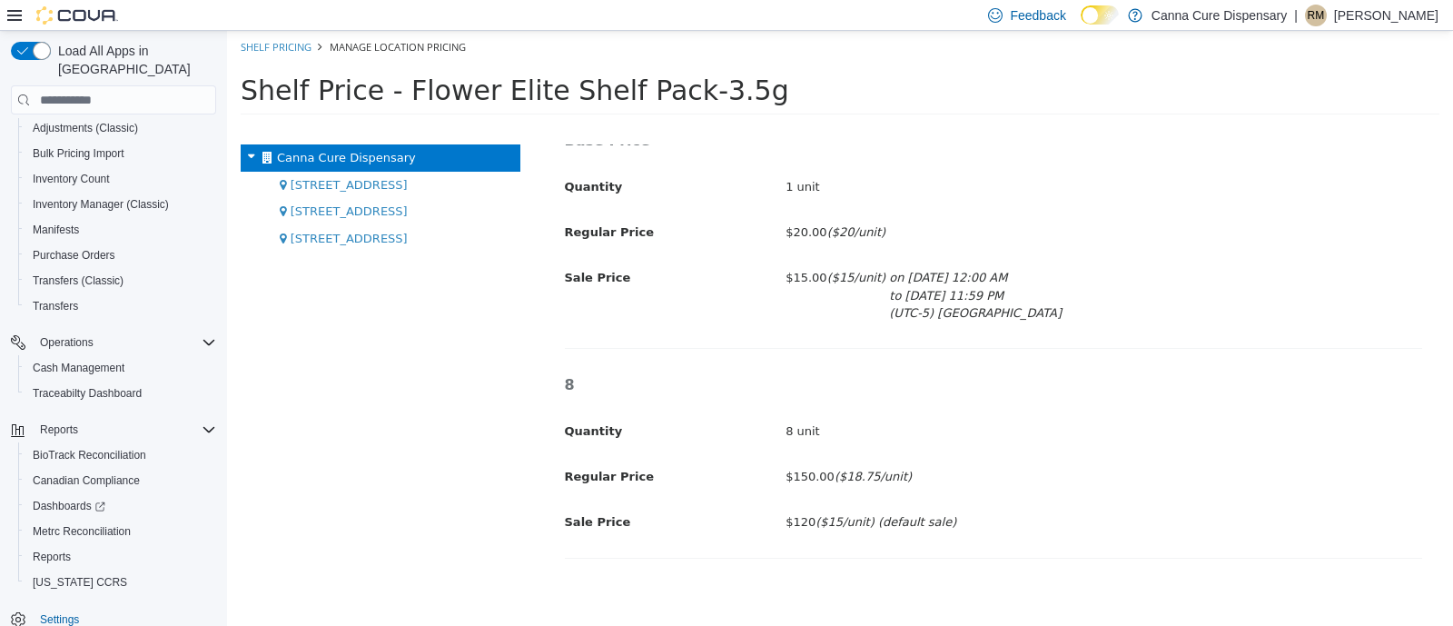
scroll to position [0, 0]
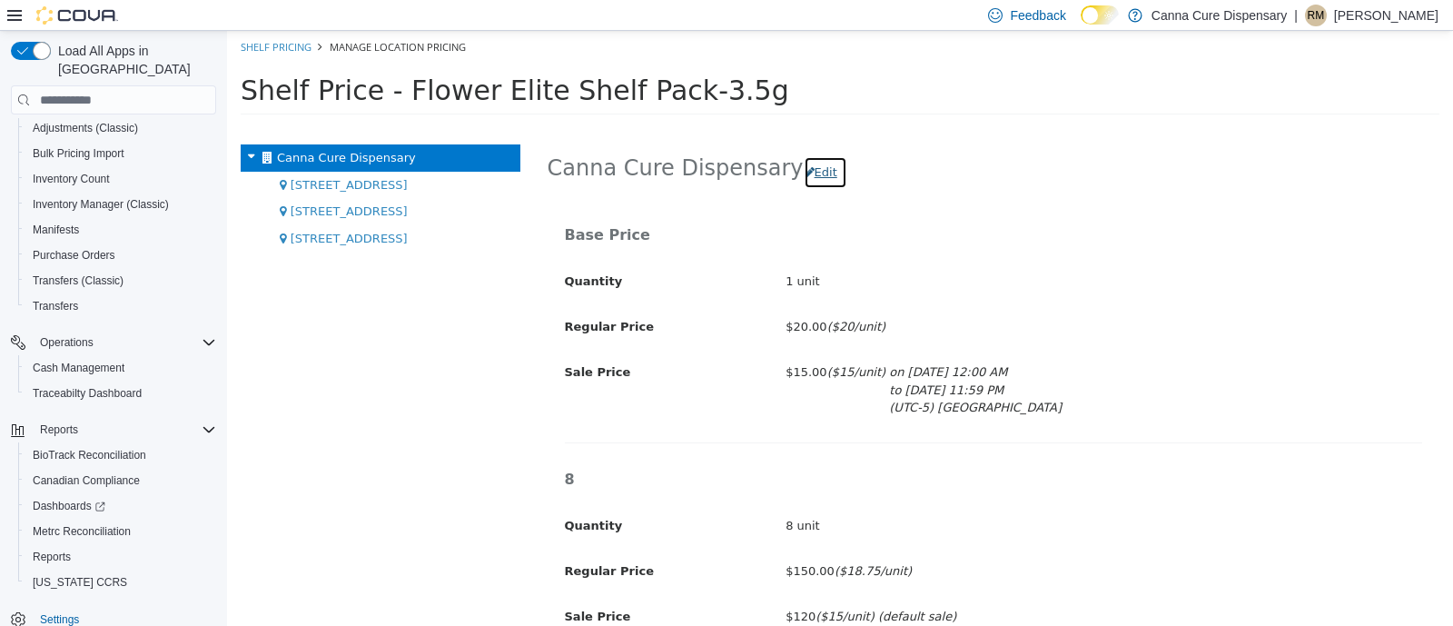
click at [804, 172] on button "Edit" at bounding box center [826, 172] width 44 height 33
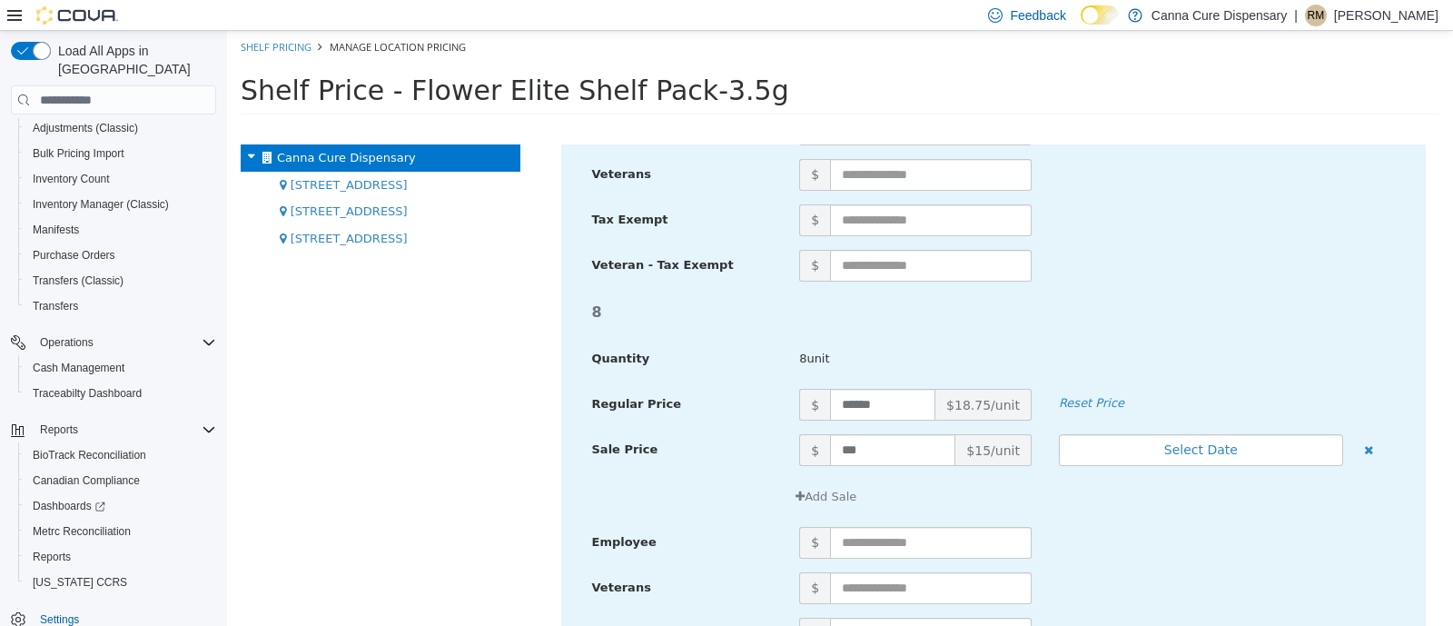
scroll to position [6228, 0]
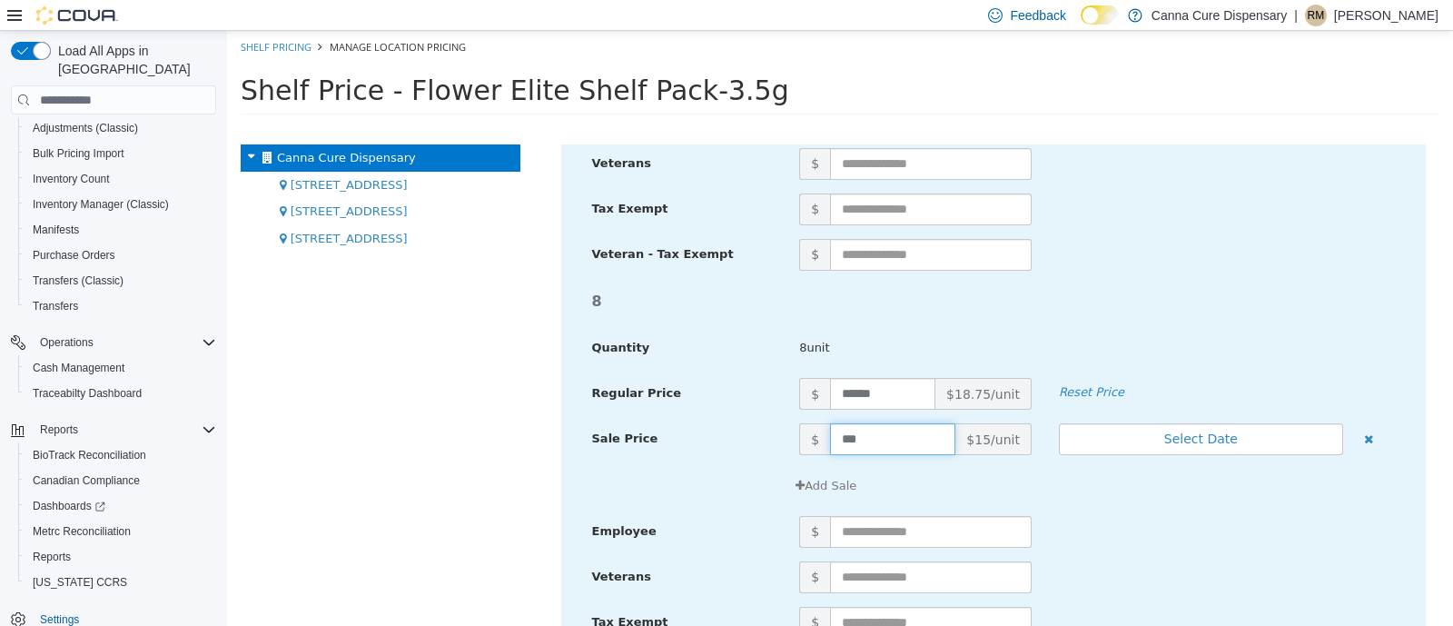
click at [899, 431] on input "***" at bounding box center [892, 439] width 125 height 32
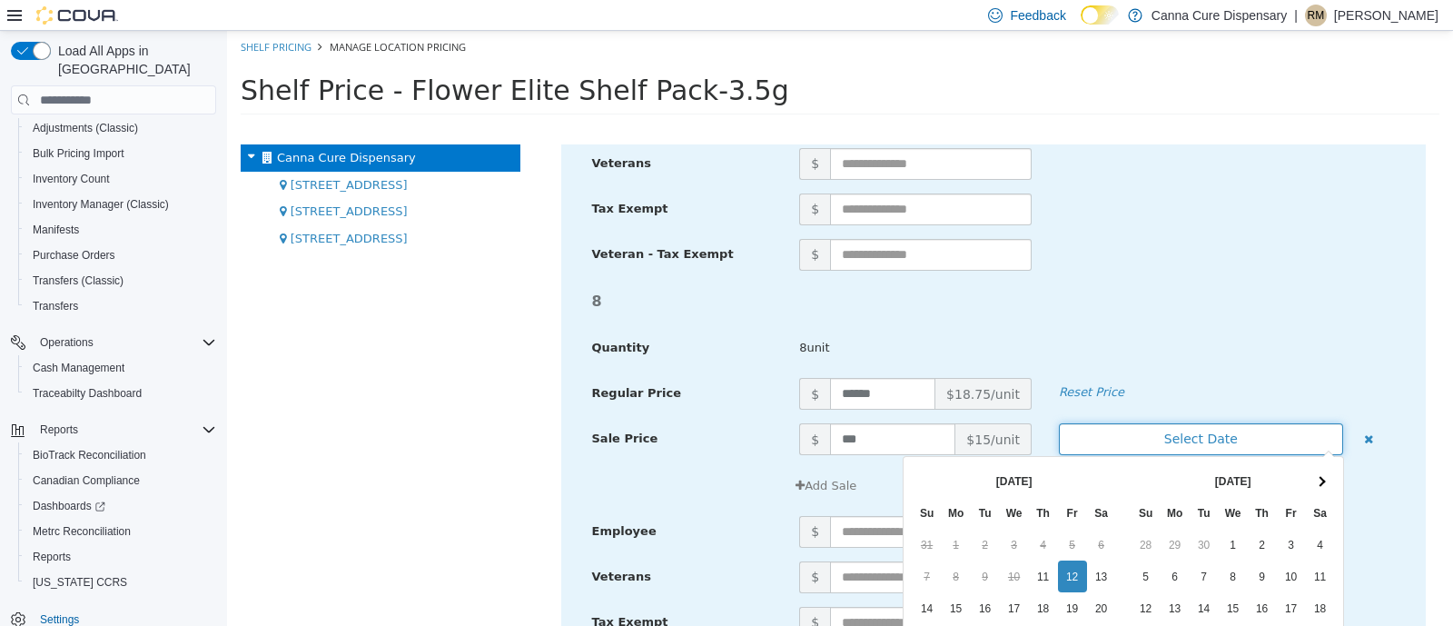
click at [1195, 436] on button "Select Date" at bounding box center [1201, 439] width 284 height 32
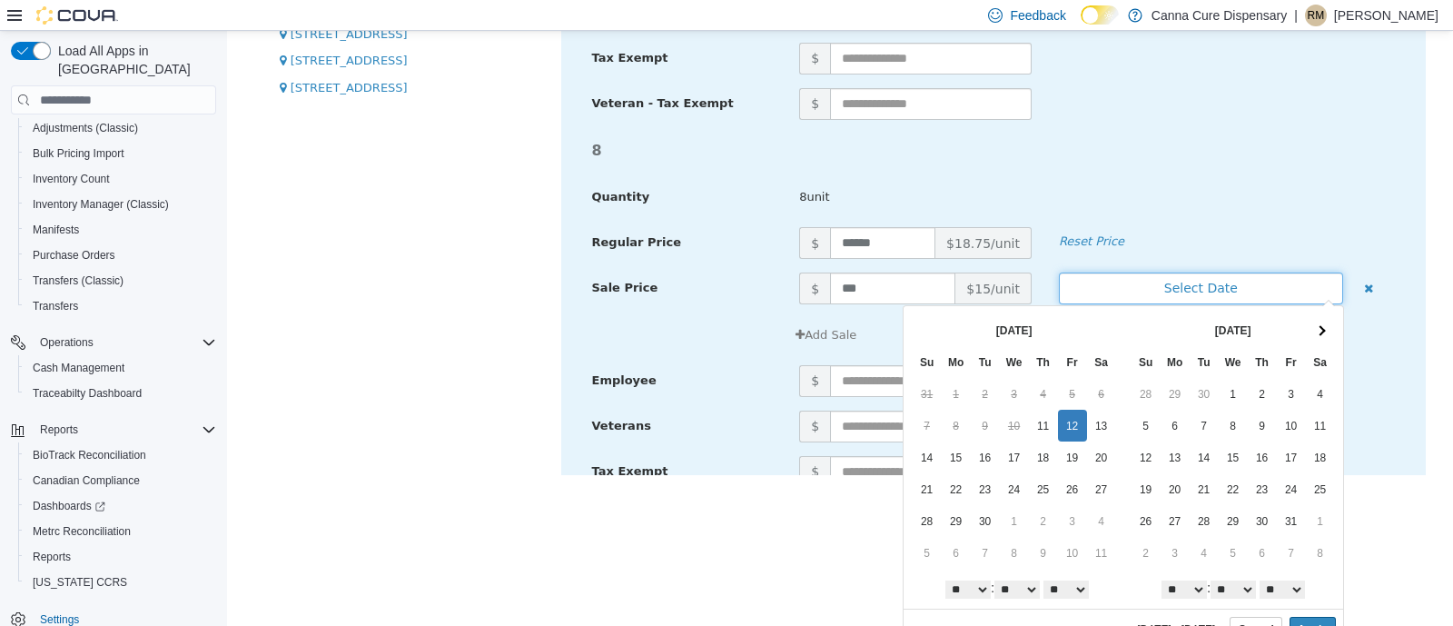
scroll to position [173, 0]
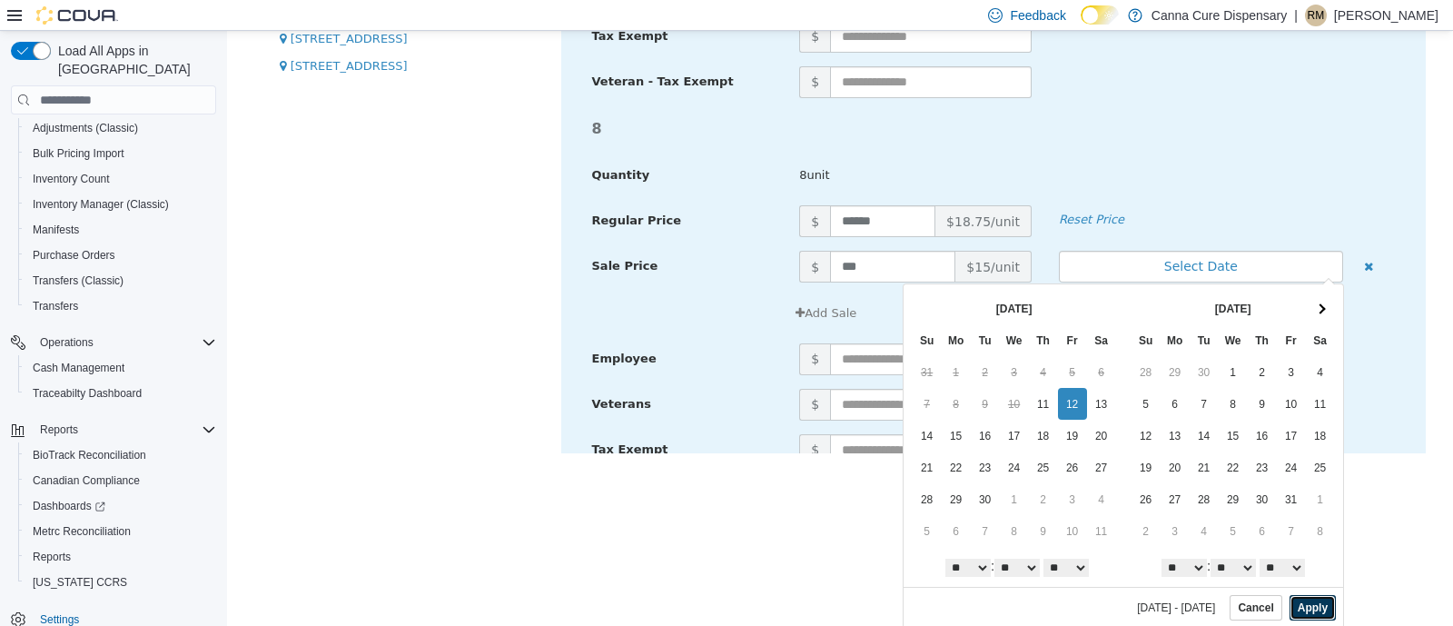
click at [1290, 601] on button "Apply" at bounding box center [1313, 607] width 46 height 25
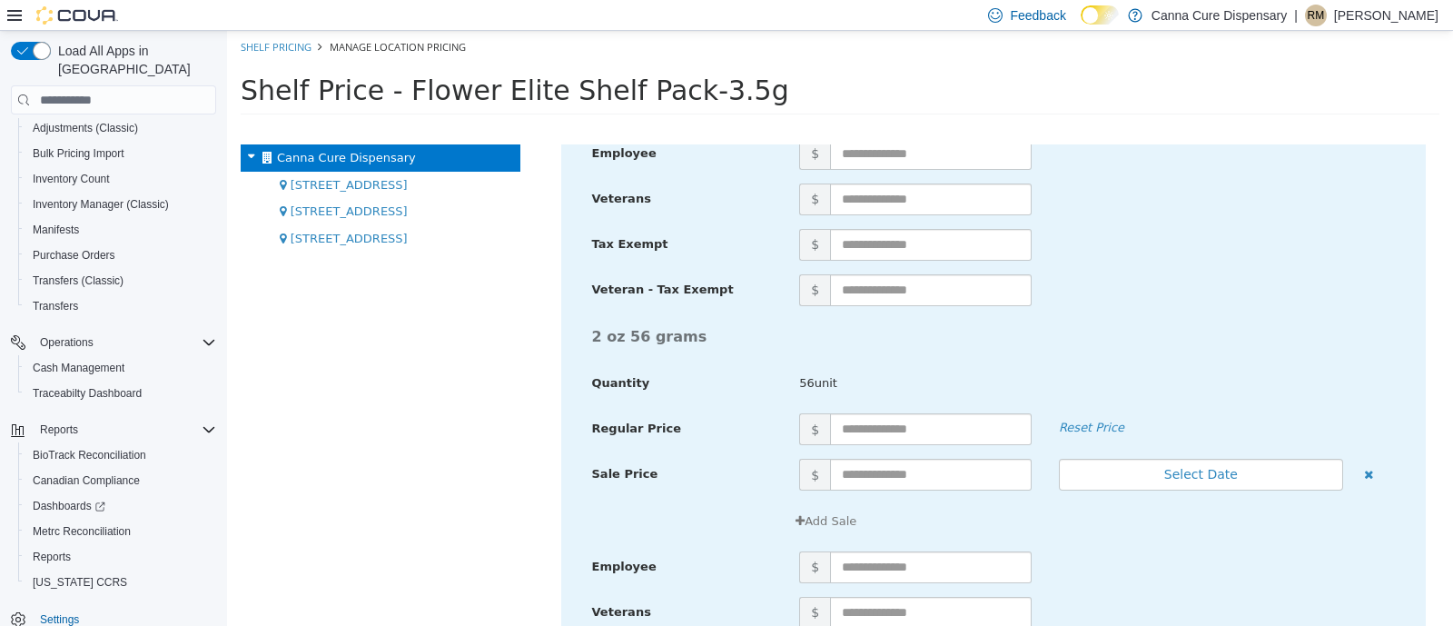
scroll to position [10935, 0]
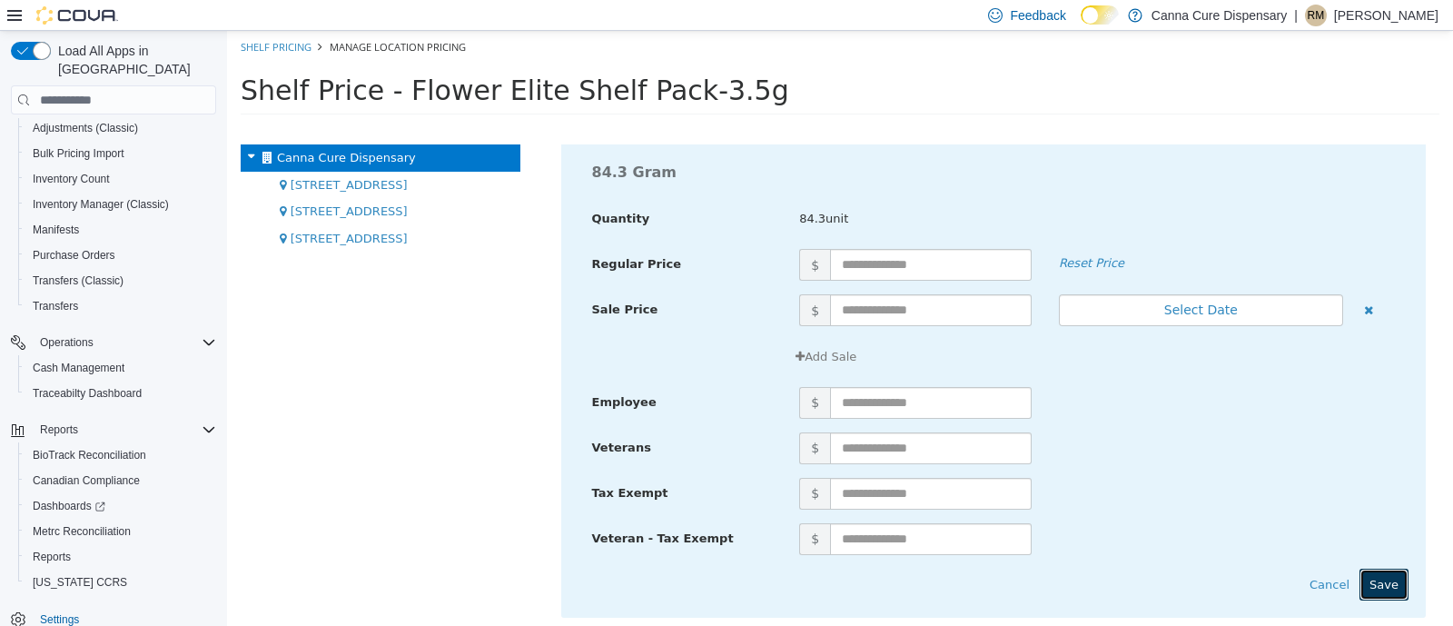
click at [1367, 587] on button "Save" at bounding box center [1384, 585] width 49 height 33
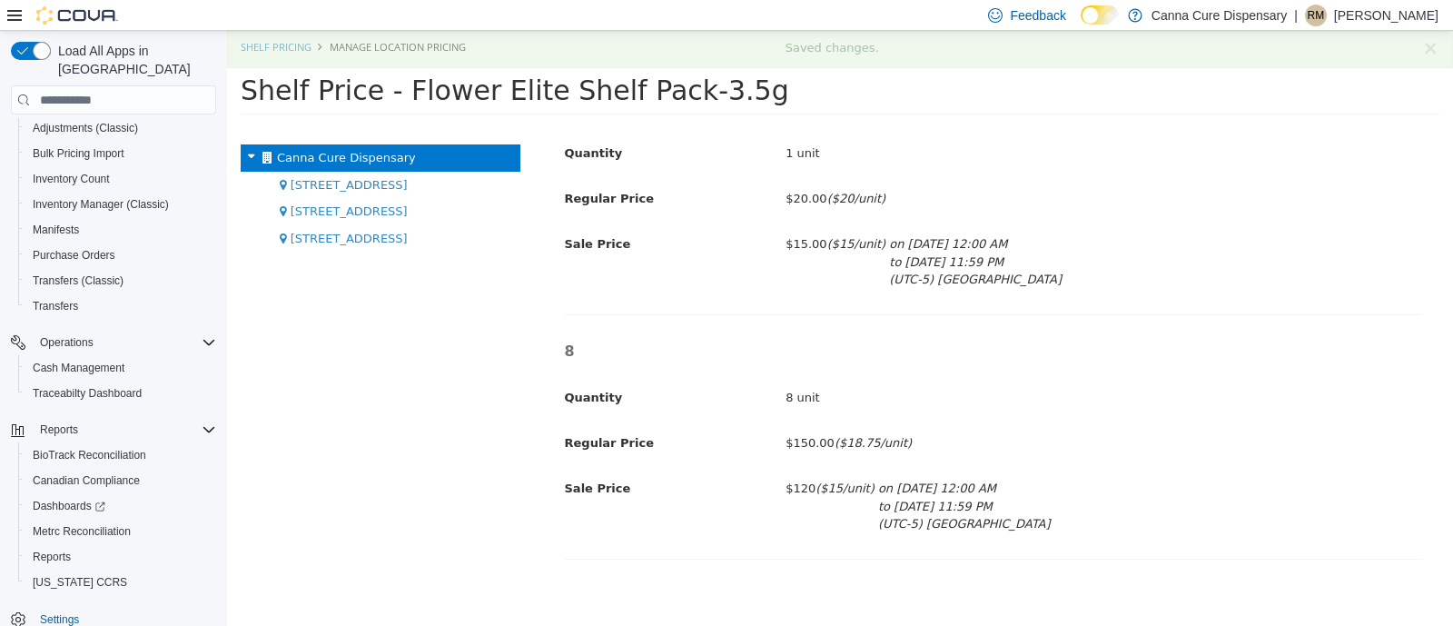
scroll to position [0, 0]
